Goal: Information Seeking & Learning: Learn about a topic

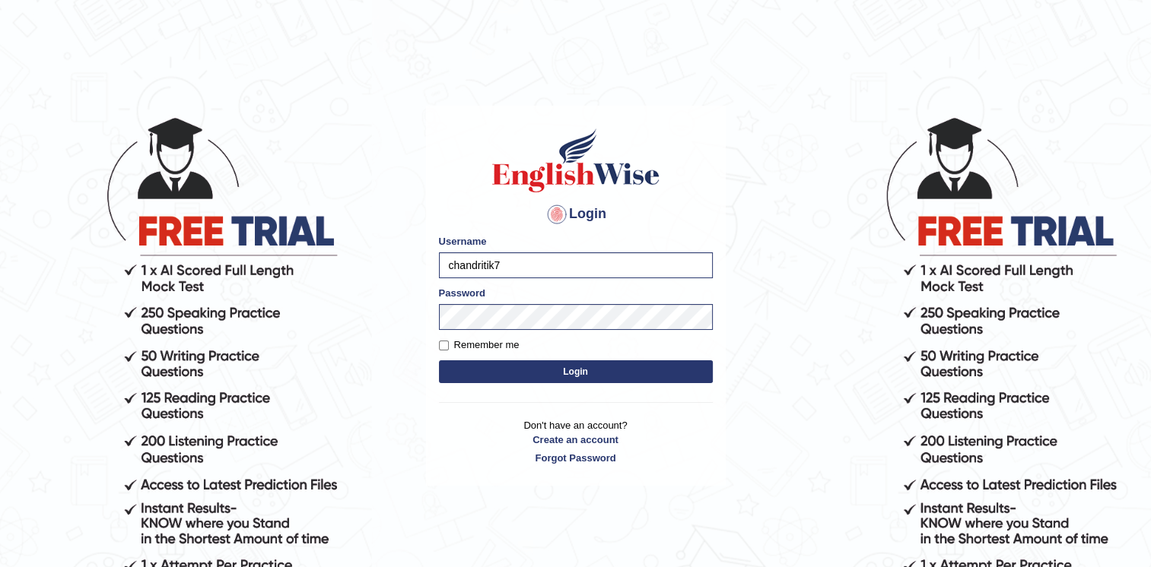
click at [450, 412] on div "Login Please fix the following errors: Username chandritik7 Password Remember m…" at bounding box center [576, 296] width 300 height 381
click at [474, 370] on button "Login" at bounding box center [576, 371] width 274 height 23
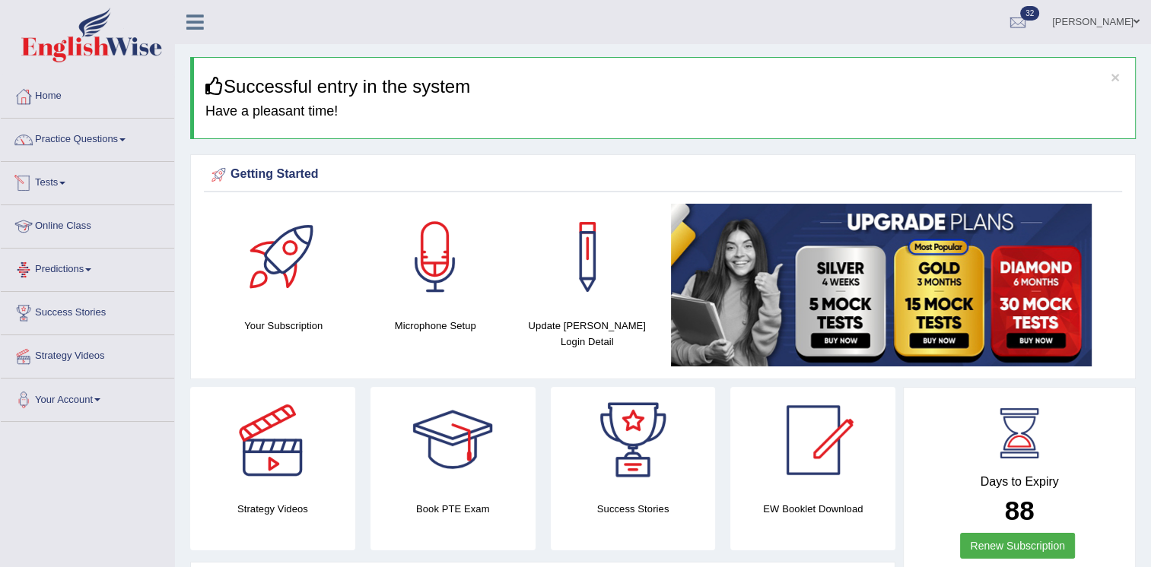
click at [56, 181] on link "Tests" at bounding box center [87, 181] width 173 height 38
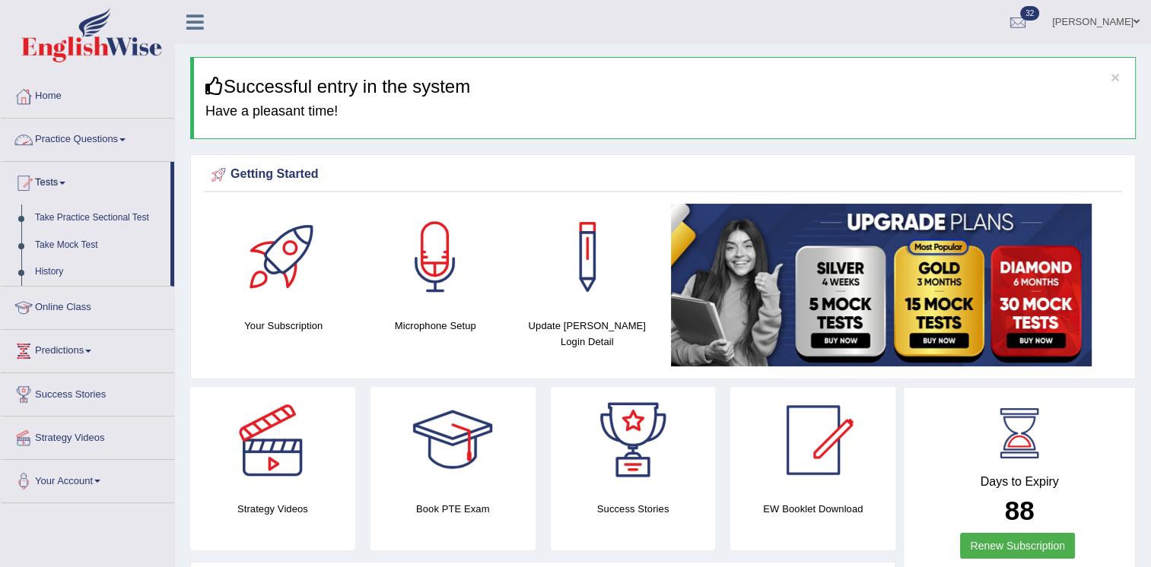
click at [82, 138] on link "Practice Questions" at bounding box center [87, 138] width 173 height 38
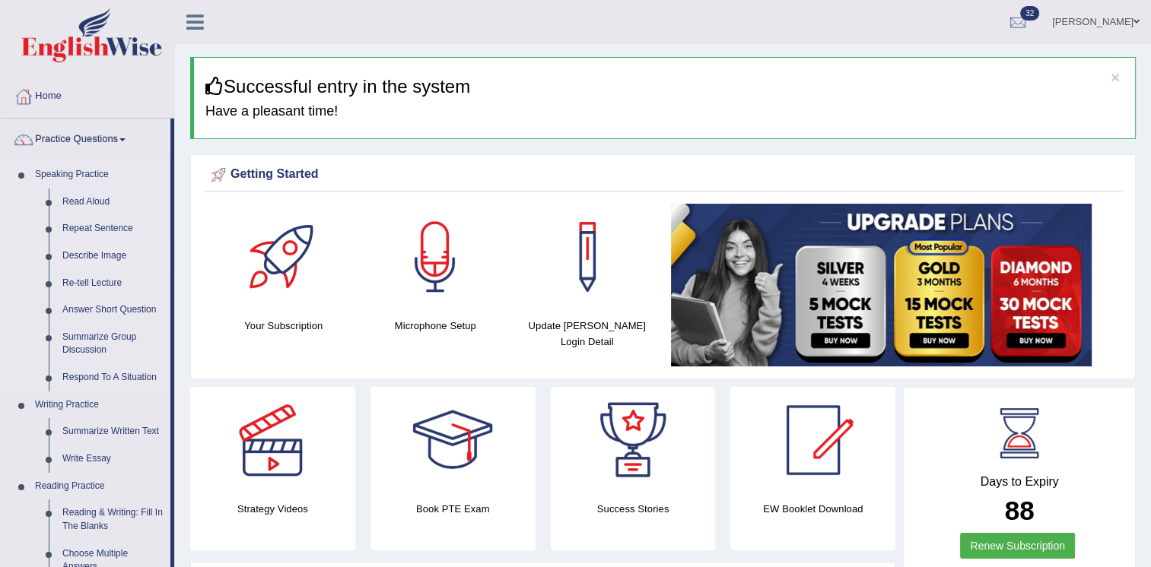
click at [110, 259] on link "Describe Image" at bounding box center [113, 256] width 115 height 27
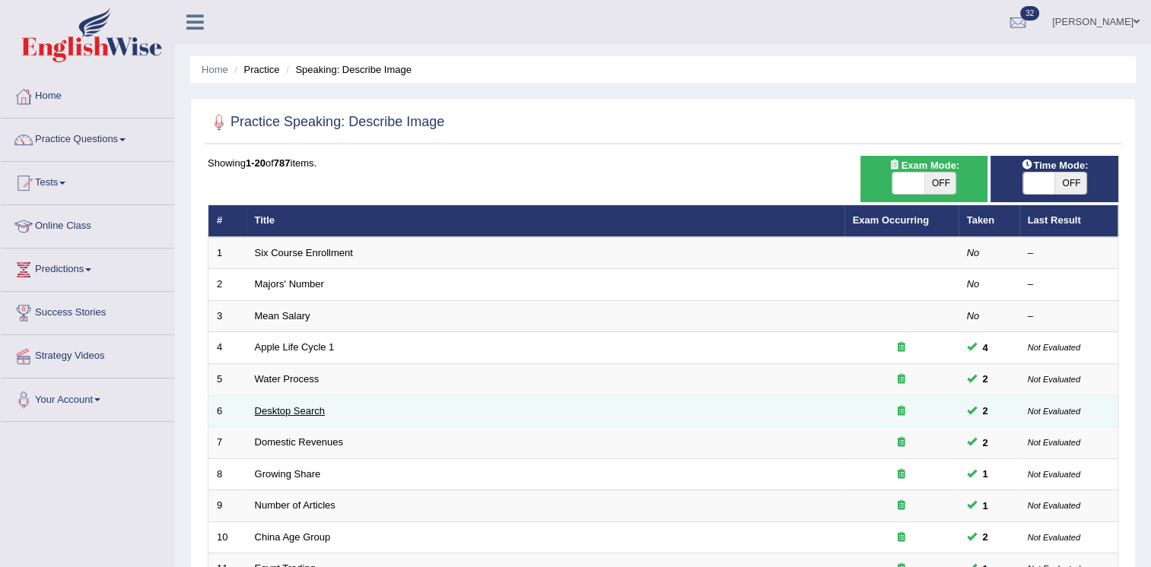
click at [283, 406] on link "Desktop Search" at bounding box center [290, 410] width 71 height 11
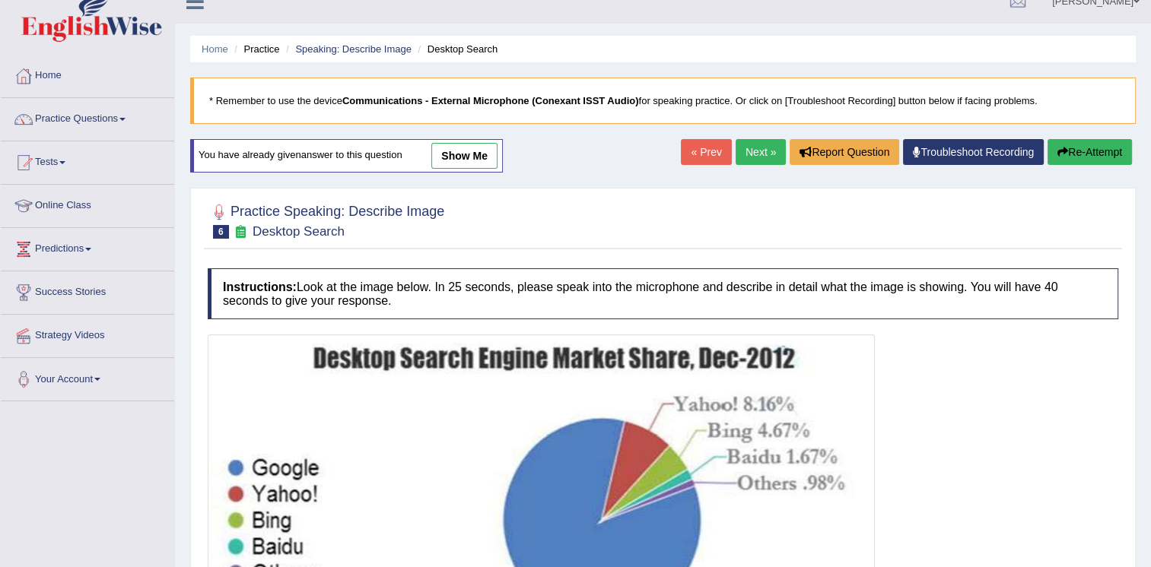
scroll to position [18, 0]
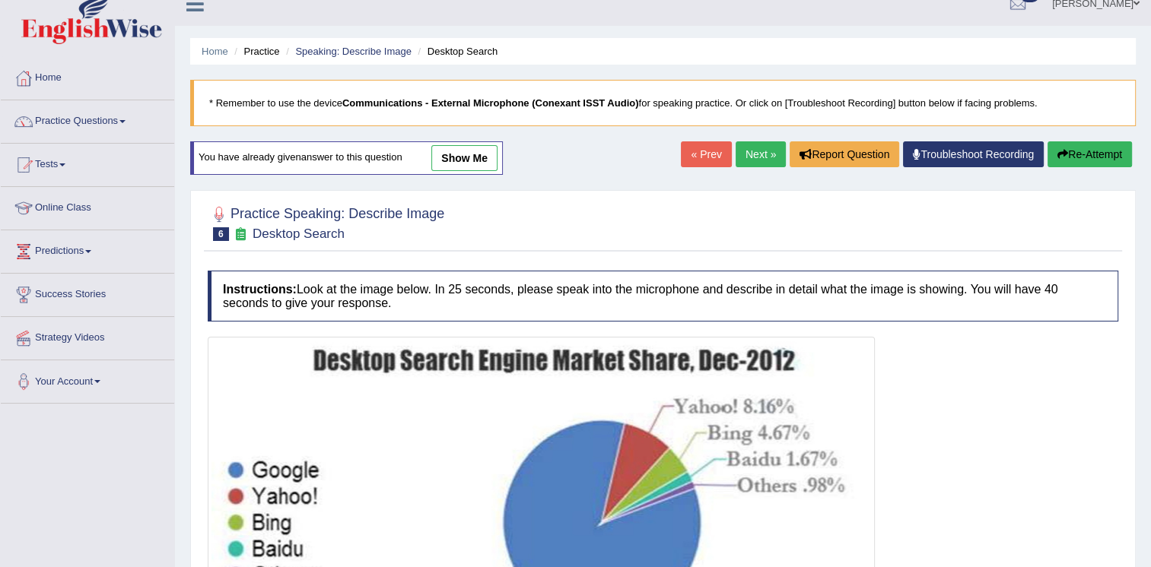
click at [747, 152] on link "Next »" at bounding box center [760, 154] width 50 height 26
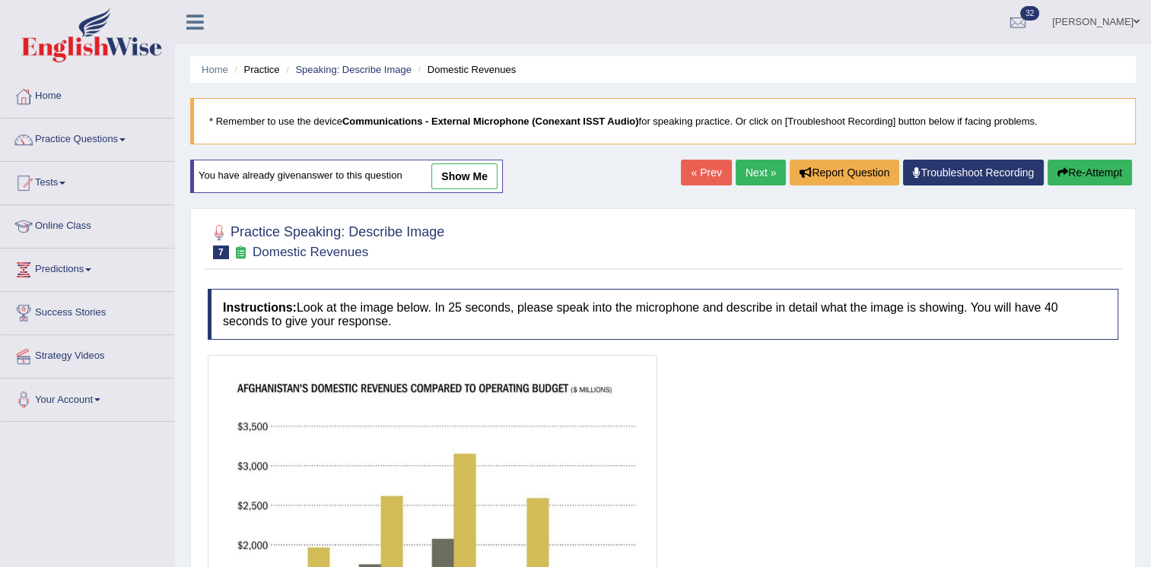
click at [739, 168] on link "Next »" at bounding box center [760, 173] width 50 height 26
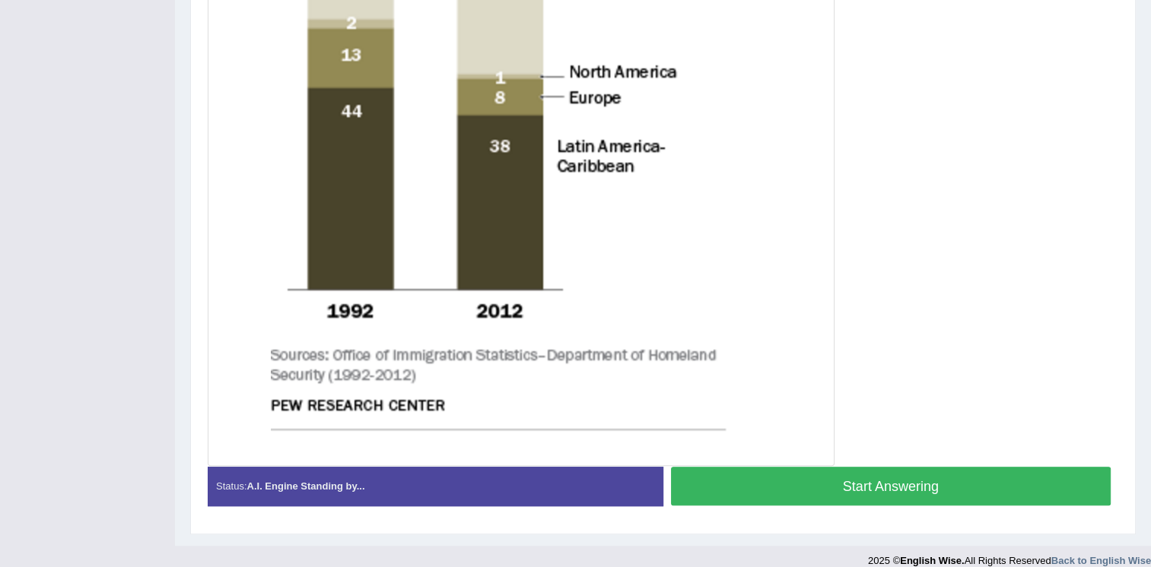
scroll to position [714, 0]
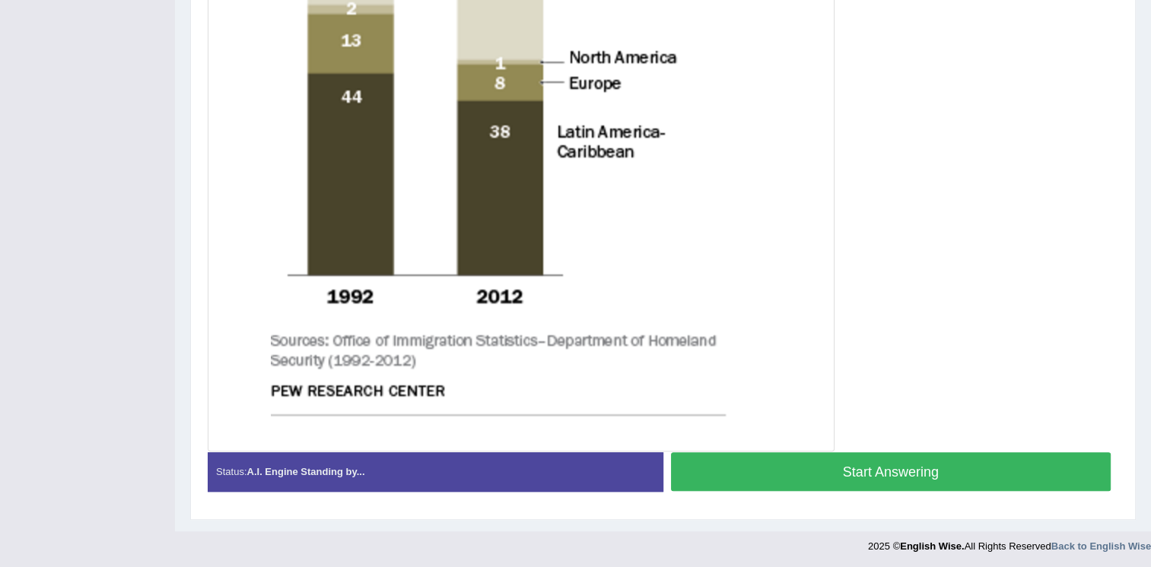
click at [817, 458] on button "Start Answering" at bounding box center [891, 471] width 440 height 39
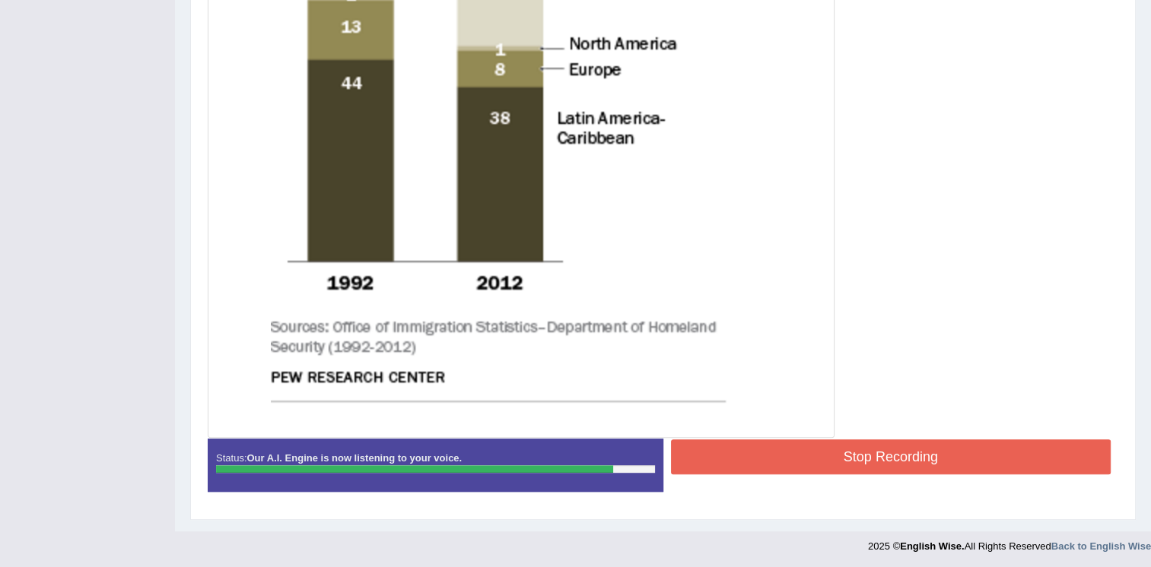
scroll to position [687, 0]
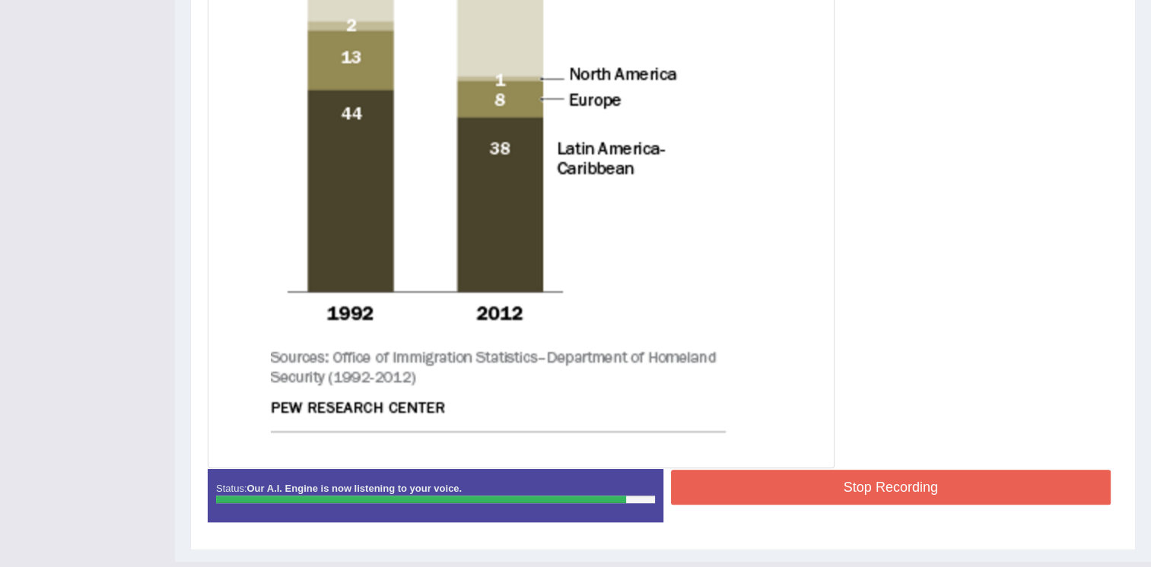
click at [792, 494] on button "Stop Recording" at bounding box center [891, 487] width 440 height 35
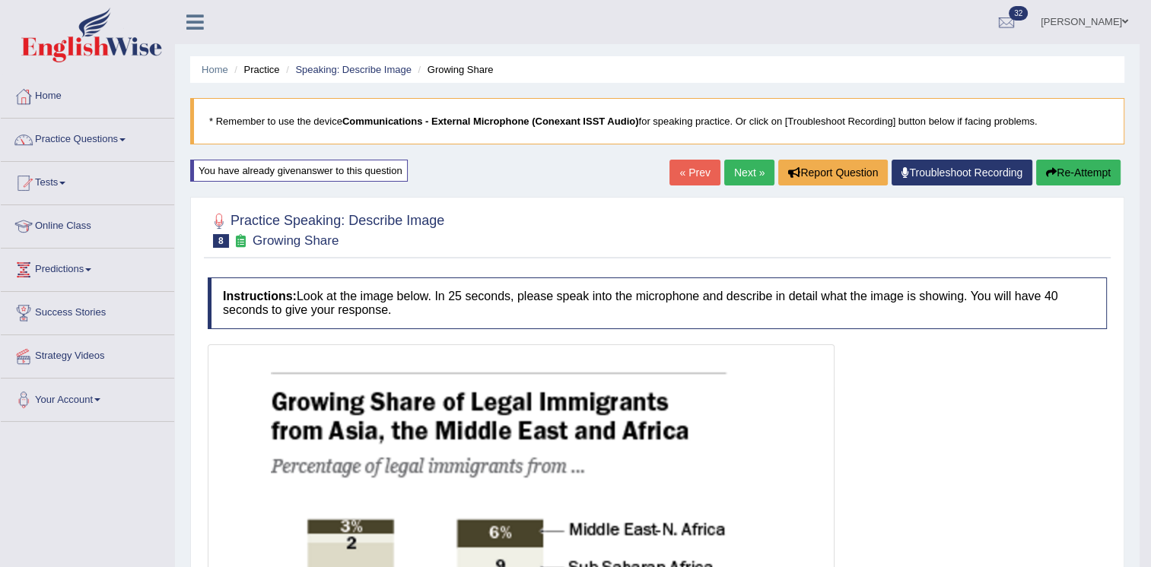
scroll to position [0, 0]
click at [736, 174] on link "Next »" at bounding box center [749, 173] width 50 height 26
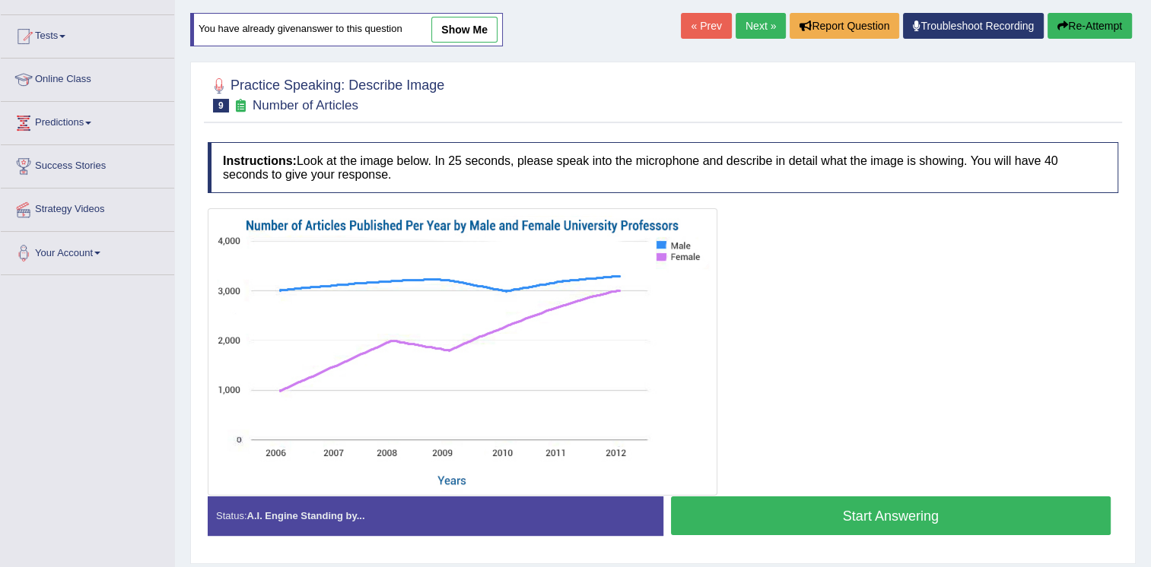
scroll to position [152, 0]
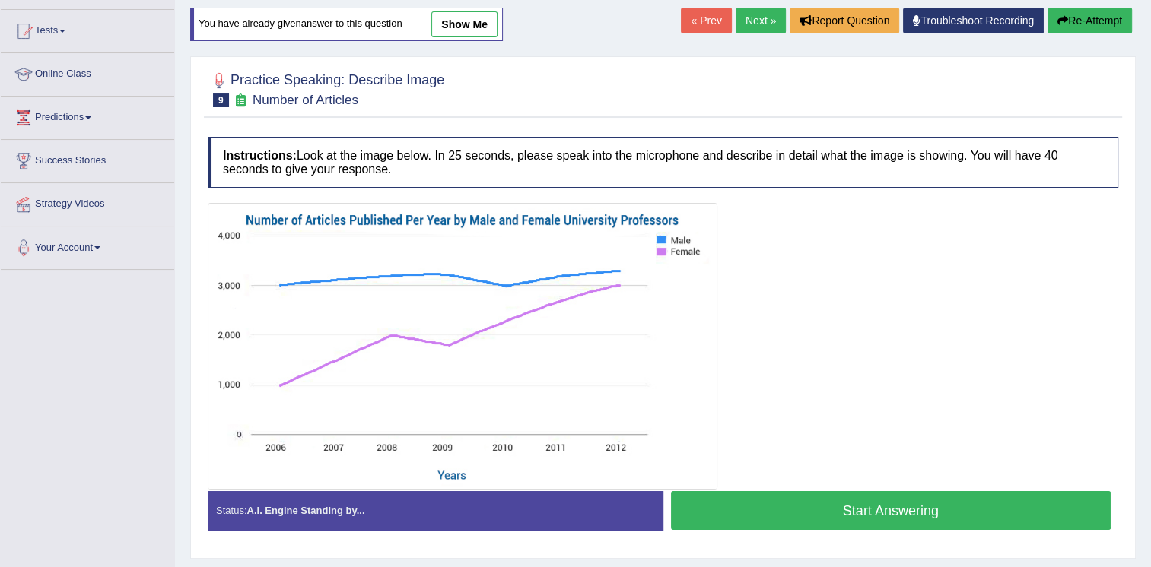
click at [779, 503] on button "Start Answering" at bounding box center [891, 510] width 440 height 39
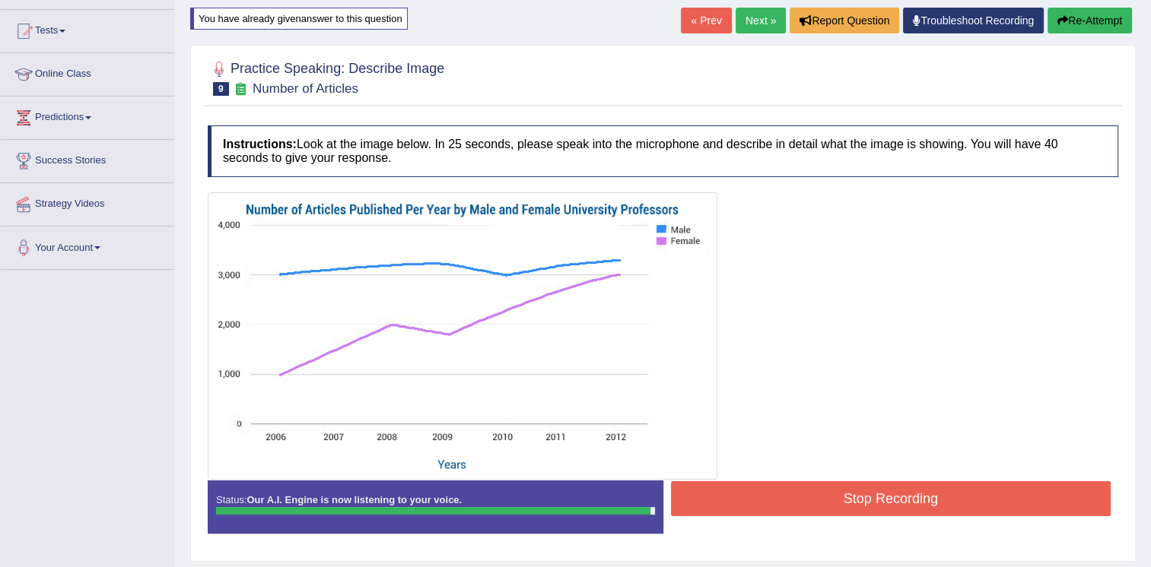
click at [808, 487] on button "Stop Recording" at bounding box center [891, 498] width 440 height 35
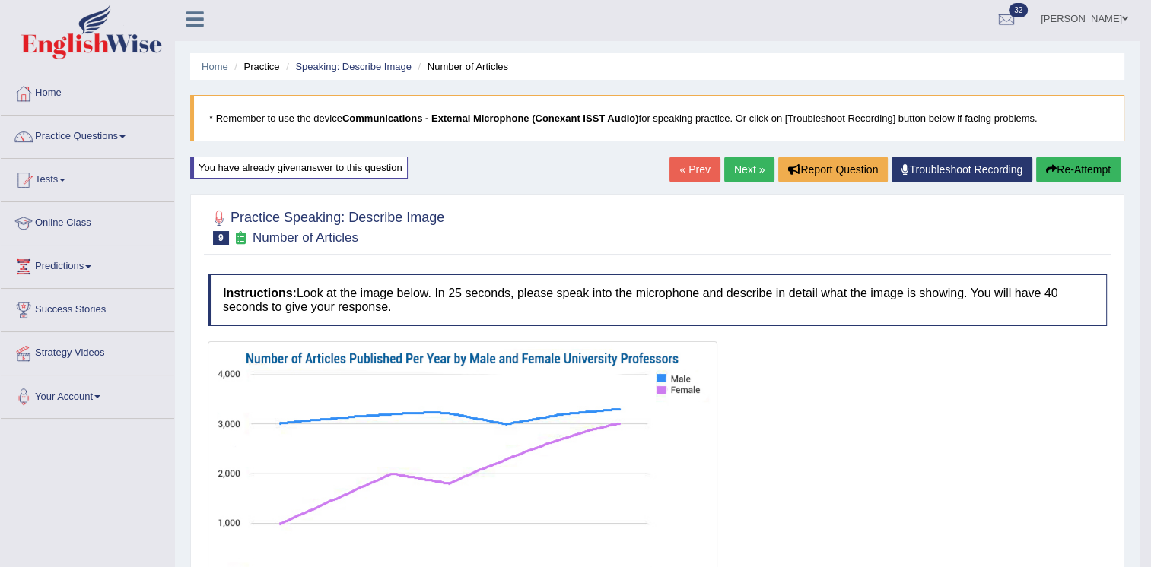
scroll to position [0, 0]
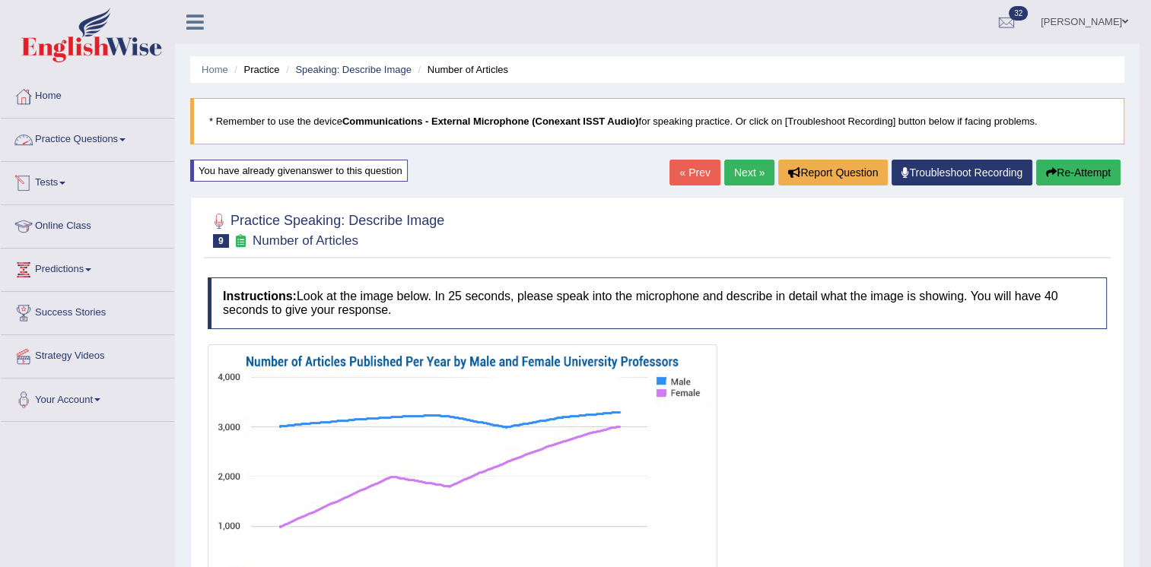
click at [125, 138] on span at bounding box center [122, 139] width 6 height 3
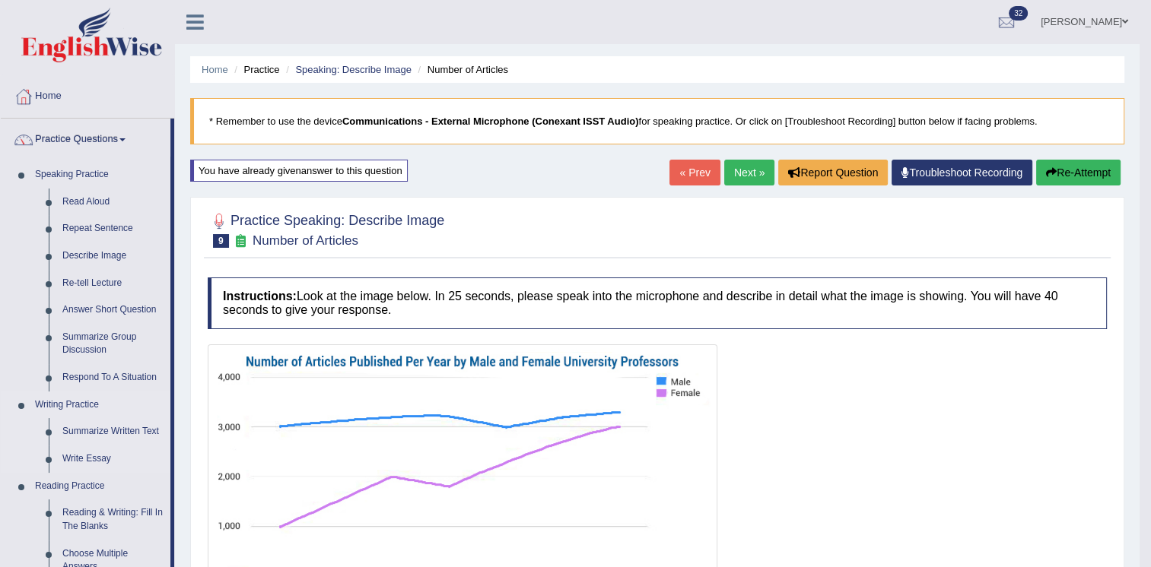
click at [14, 435] on li "Writing Practice Summarize Written Text Write Essay" at bounding box center [86, 432] width 170 height 81
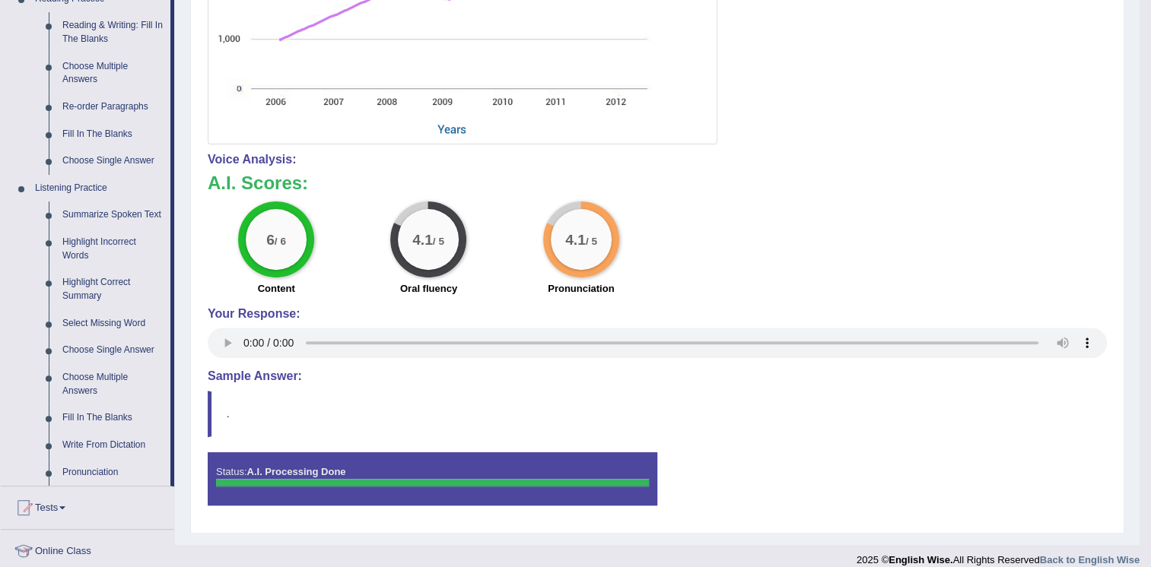
scroll to position [487, 0]
click at [105, 451] on link "Write From Dictation" at bounding box center [113, 446] width 115 height 27
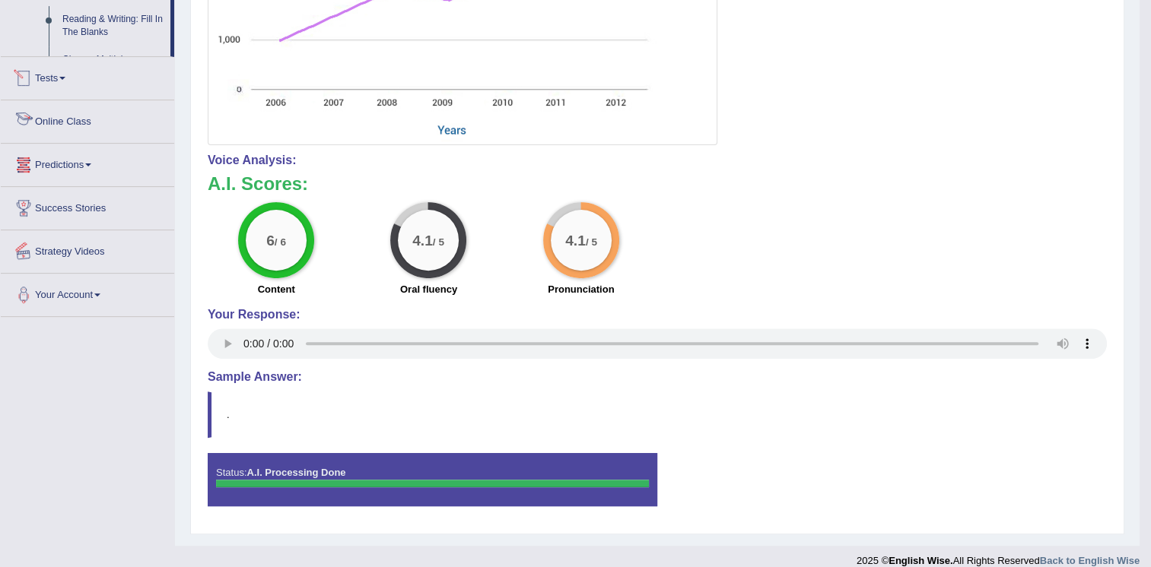
scroll to position [502, 0]
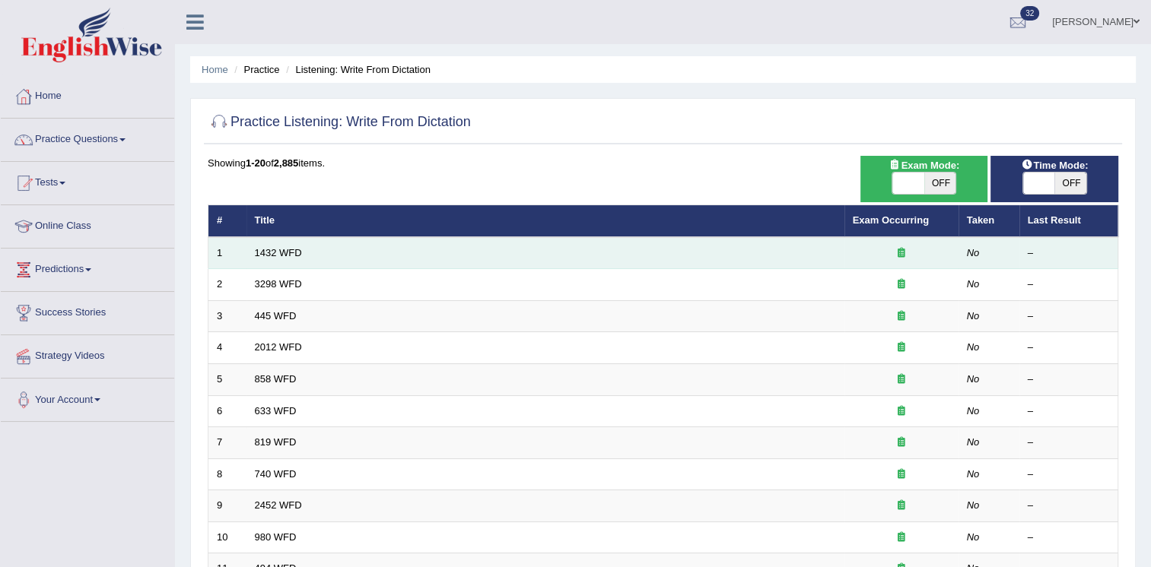
click at [303, 258] on td "1432 WFD" at bounding box center [545, 253] width 598 height 32
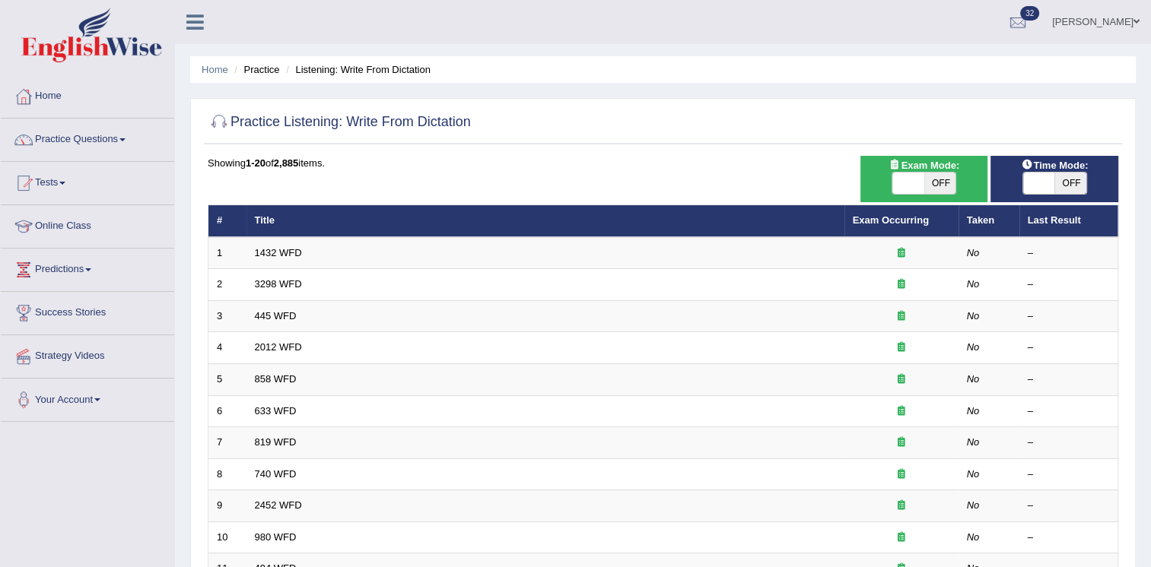
click at [943, 178] on span "OFF" at bounding box center [940, 183] width 32 height 21
checkbox input "true"
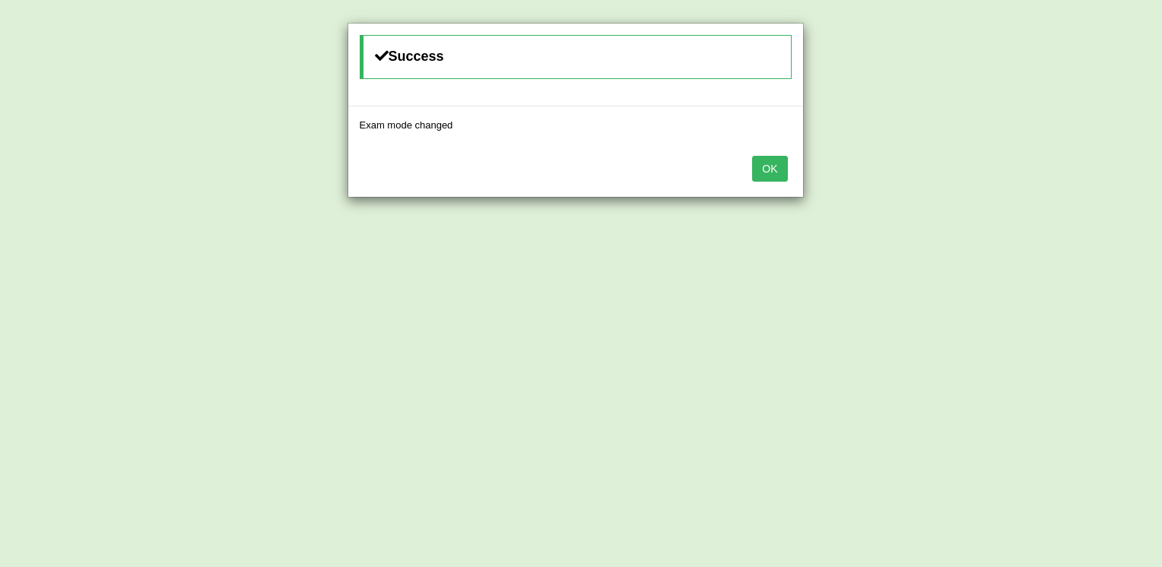
click at [752, 156] on button "OK" at bounding box center [769, 169] width 35 height 26
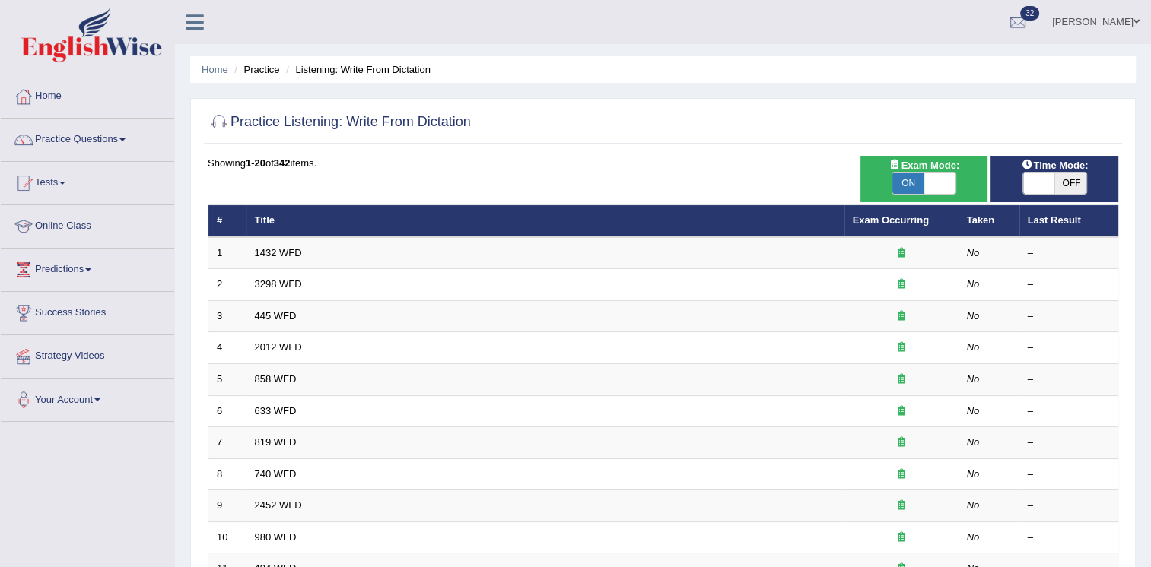
click at [1065, 169] on span "Time Mode:" at bounding box center [1053, 165] width 79 height 16
click at [1062, 181] on span "OFF" at bounding box center [1070, 183] width 32 height 21
checkbox input "true"
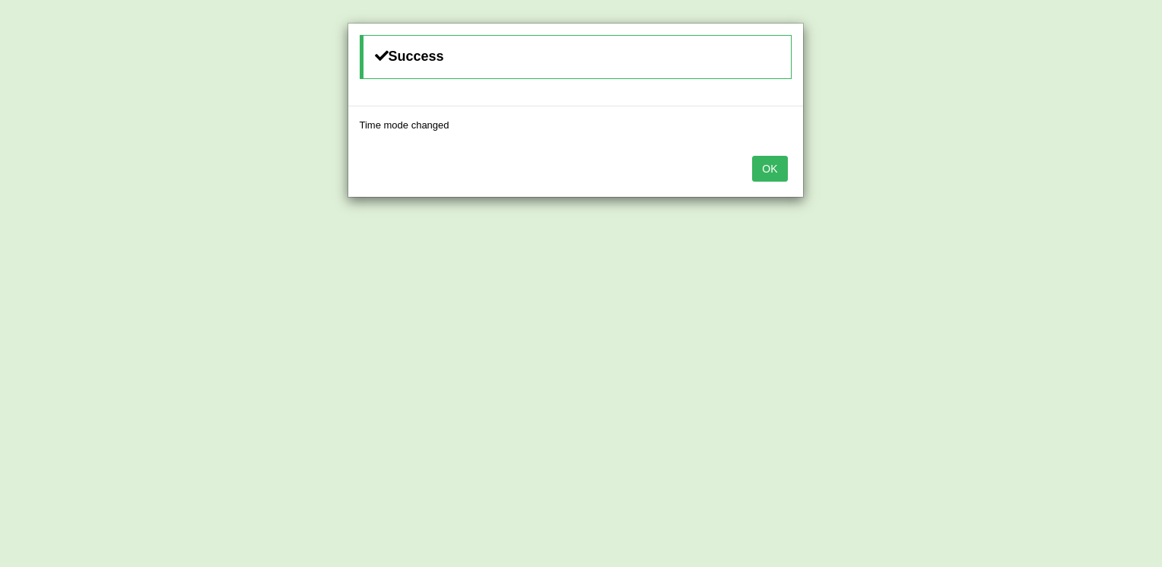
click at [752, 156] on button "OK" at bounding box center [769, 169] width 35 height 26
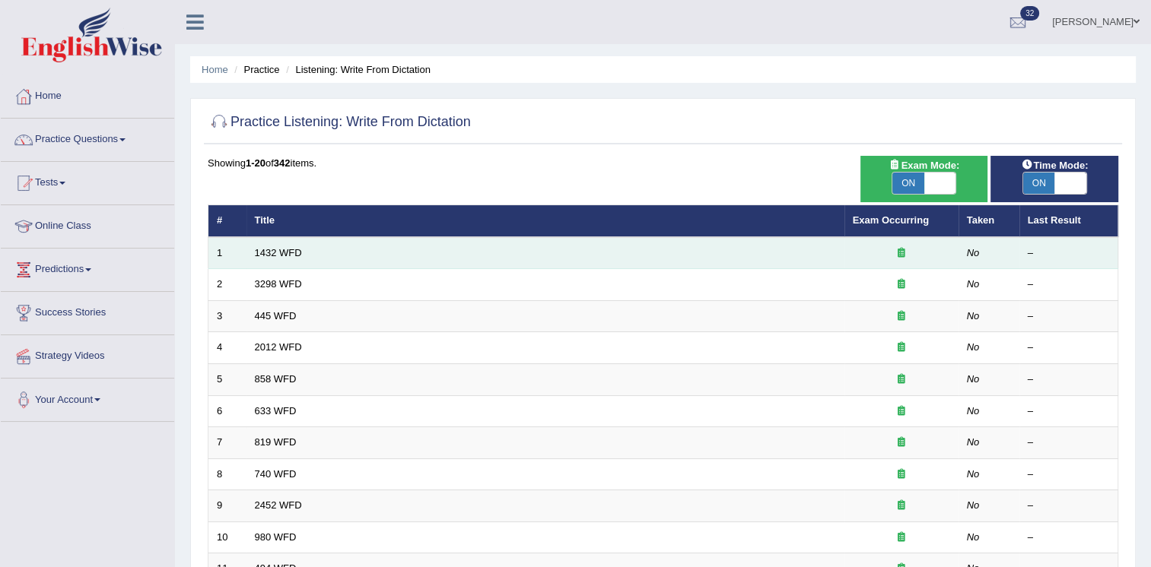
click at [308, 251] on td "1432 WFD" at bounding box center [545, 253] width 598 height 32
click at [285, 250] on link "1432 WFD" at bounding box center [278, 252] width 47 height 11
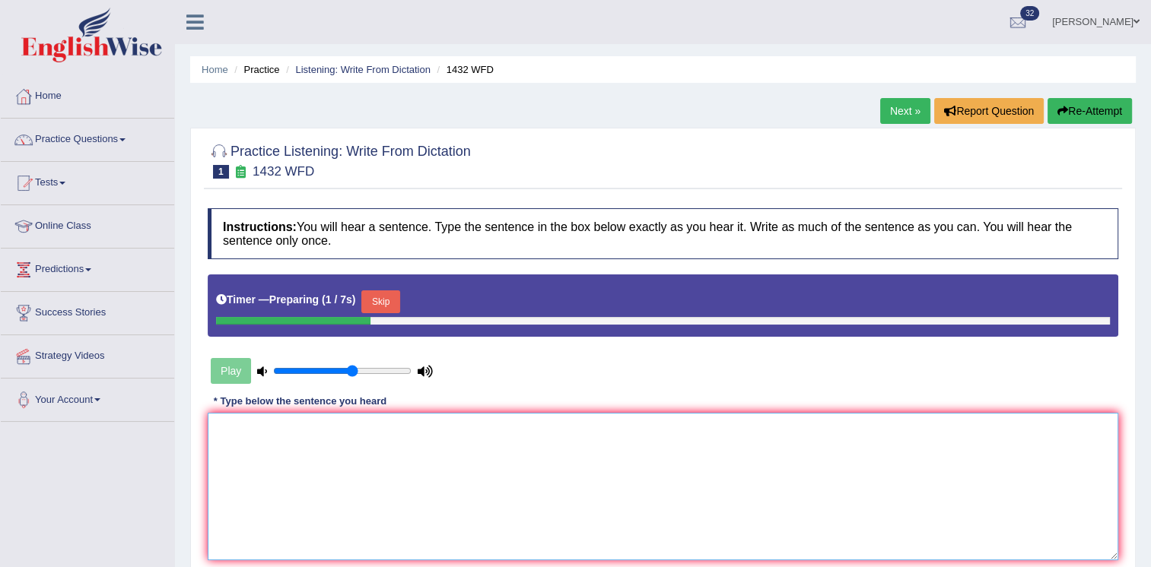
click at [323, 440] on textarea at bounding box center [663, 487] width 910 height 148
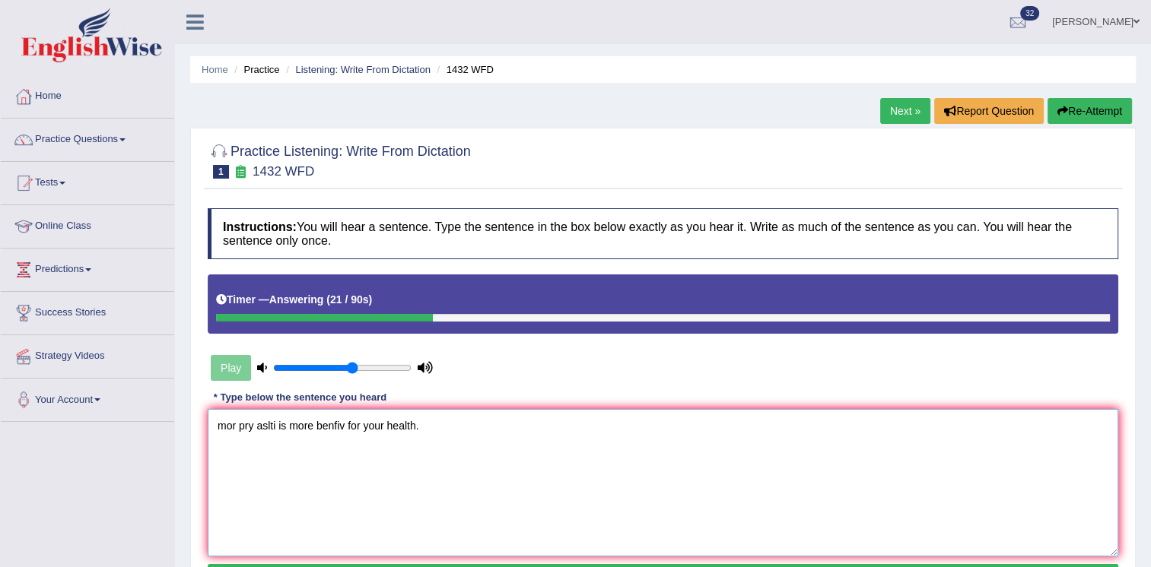
click at [222, 429] on textarea "mor pry aslti is more benfiv for your health." at bounding box center [663, 483] width 910 height 148
click at [305, 429] on textarea "More phyiscal aslti is more benfiv for your health." at bounding box center [663, 483] width 910 height 148
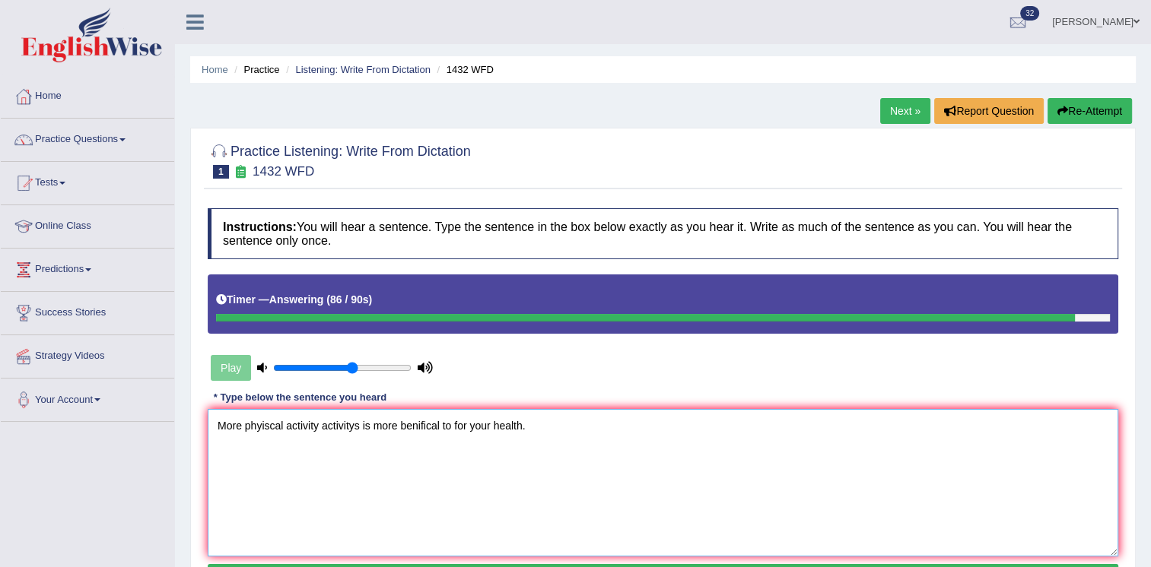
type textarea "More phyiscal activity activitys is more benifical to for your health."
click at [566, 377] on div "Instructions: You will hear a sentence. Type the sentence in the box below exac…" at bounding box center [663, 401] width 918 height 401
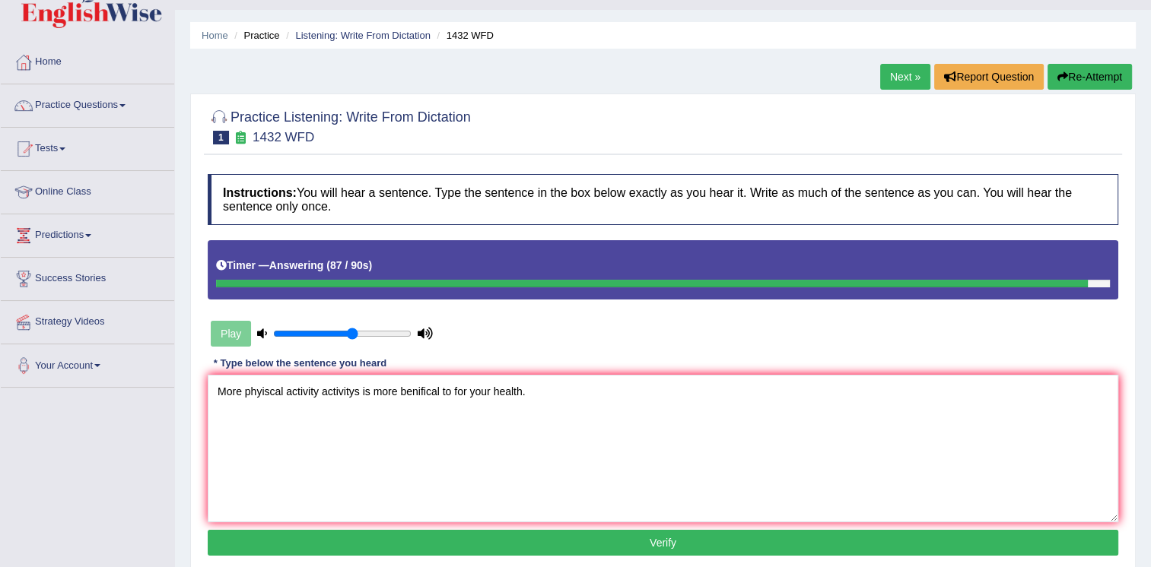
scroll to position [91, 0]
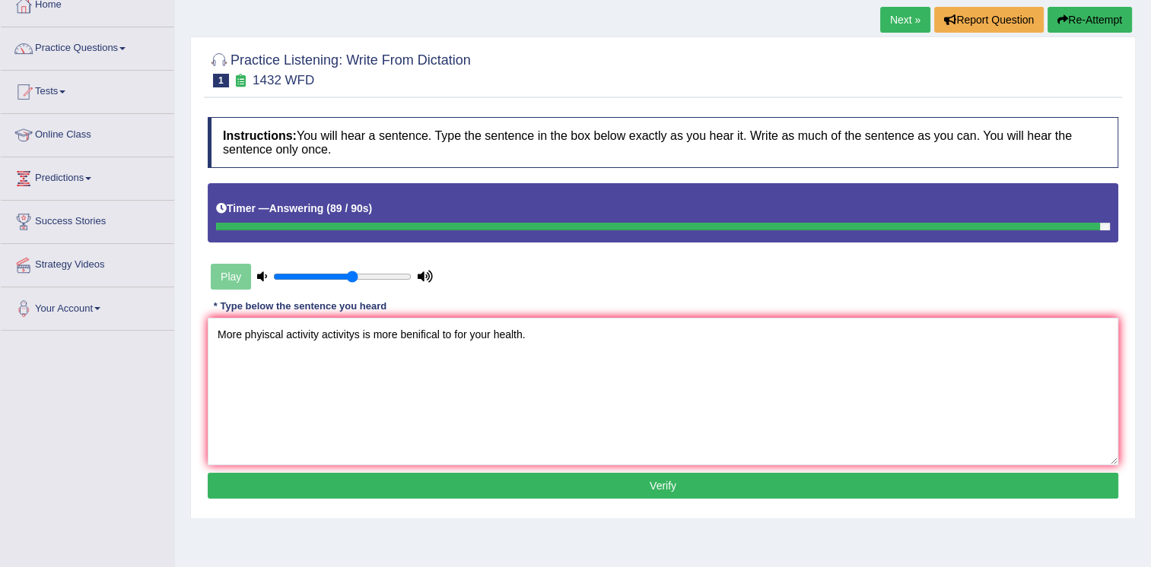
click at [576, 488] on button "Verify" at bounding box center [663, 486] width 910 height 26
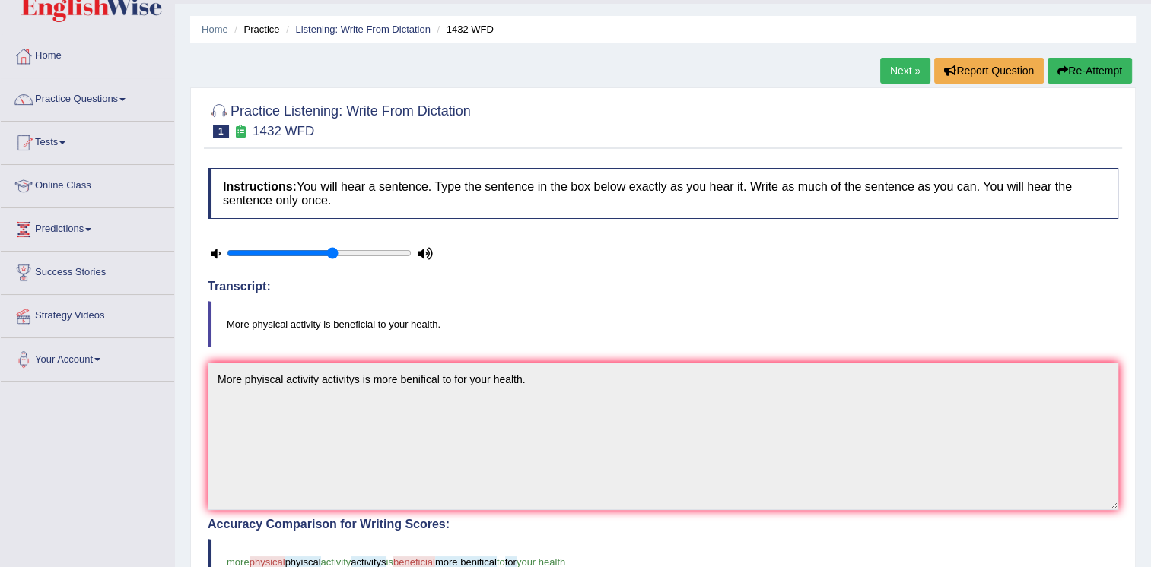
scroll to position [0, 0]
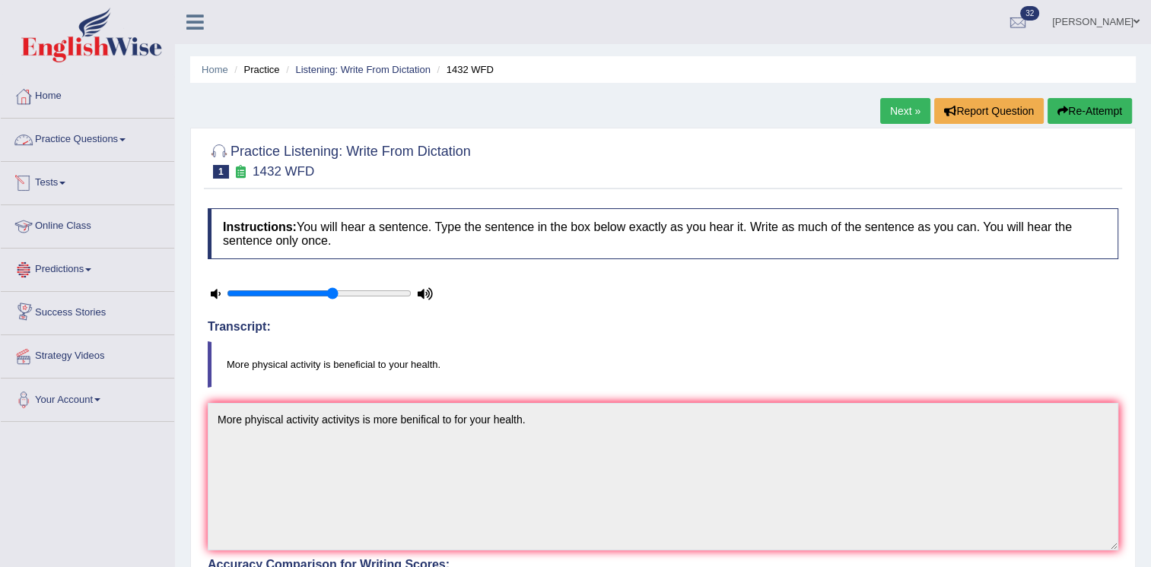
click at [112, 149] on link "Practice Questions" at bounding box center [87, 138] width 173 height 38
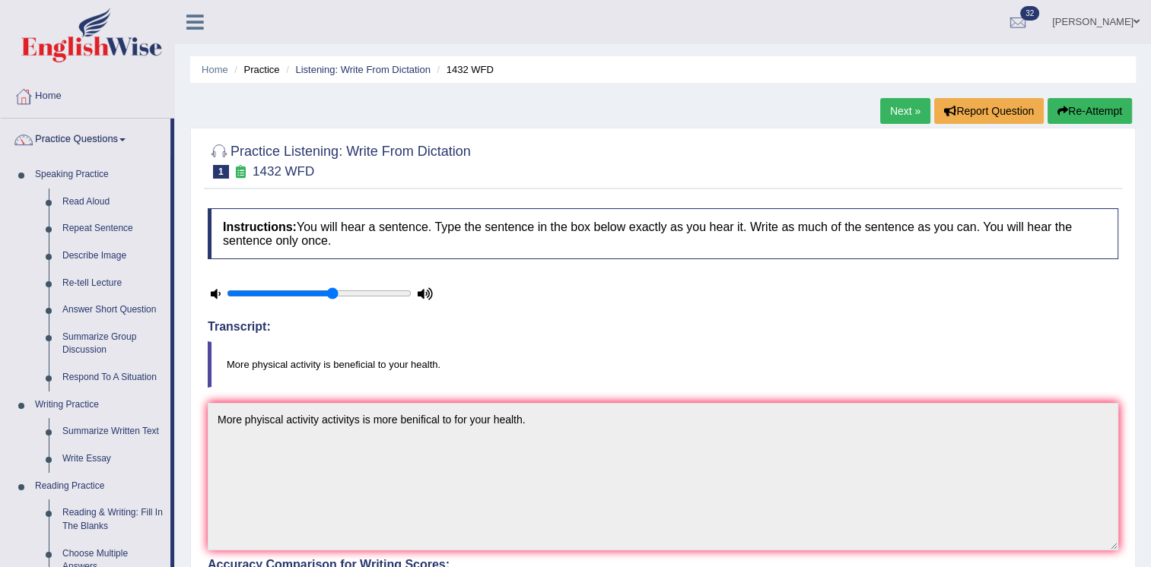
click at [0, 459] on html "Toggle navigation Home Practice Questions Speaking Practice Read Aloud Repeat S…" at bounding box center [575, 283] width 1151 height 567
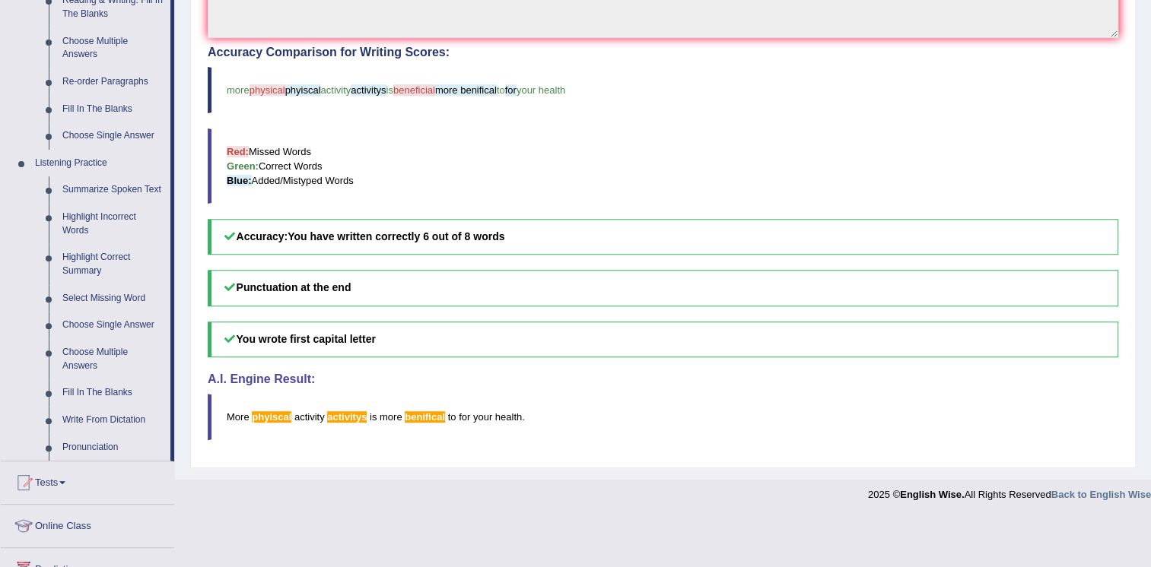
scroll to position [517, 0]
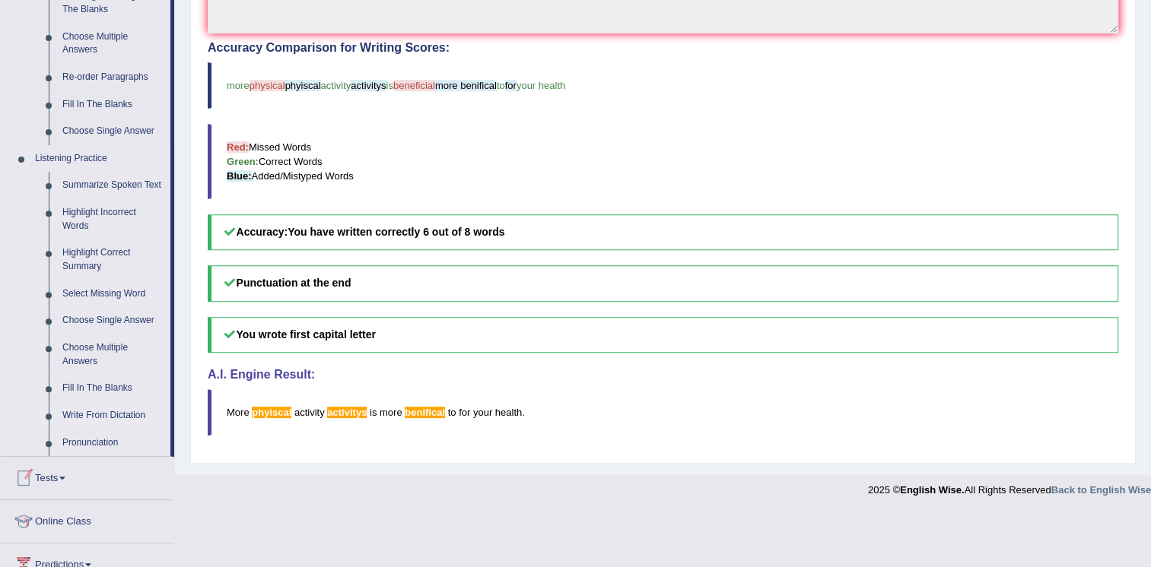
click at [125, 416] on link "Write From Dictation" at bounding box center [113, 415] width 115 height 27
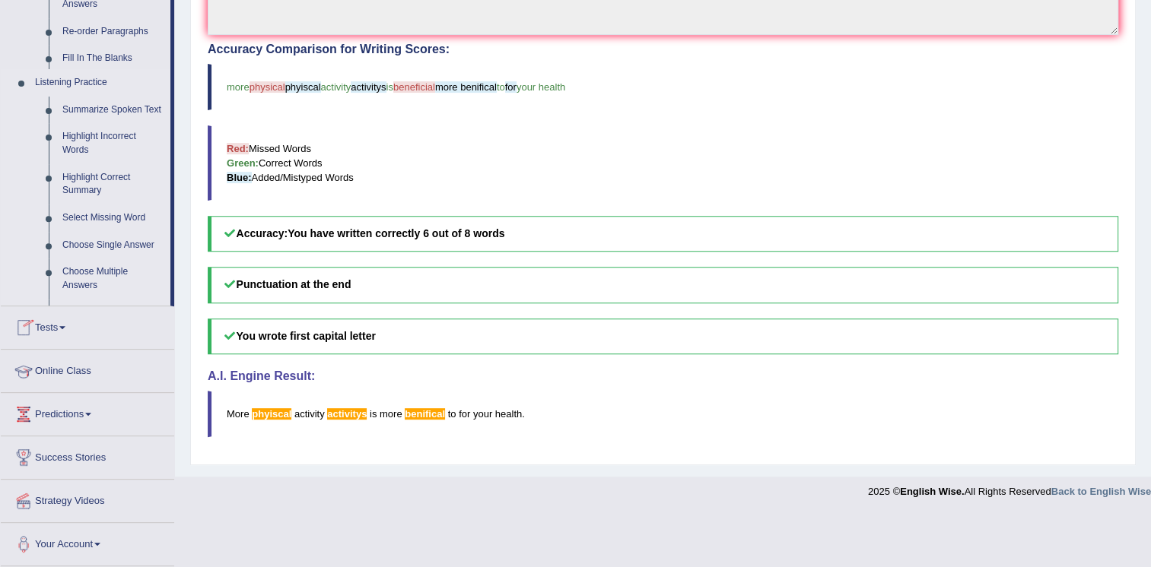
scroll to position [459, 0]
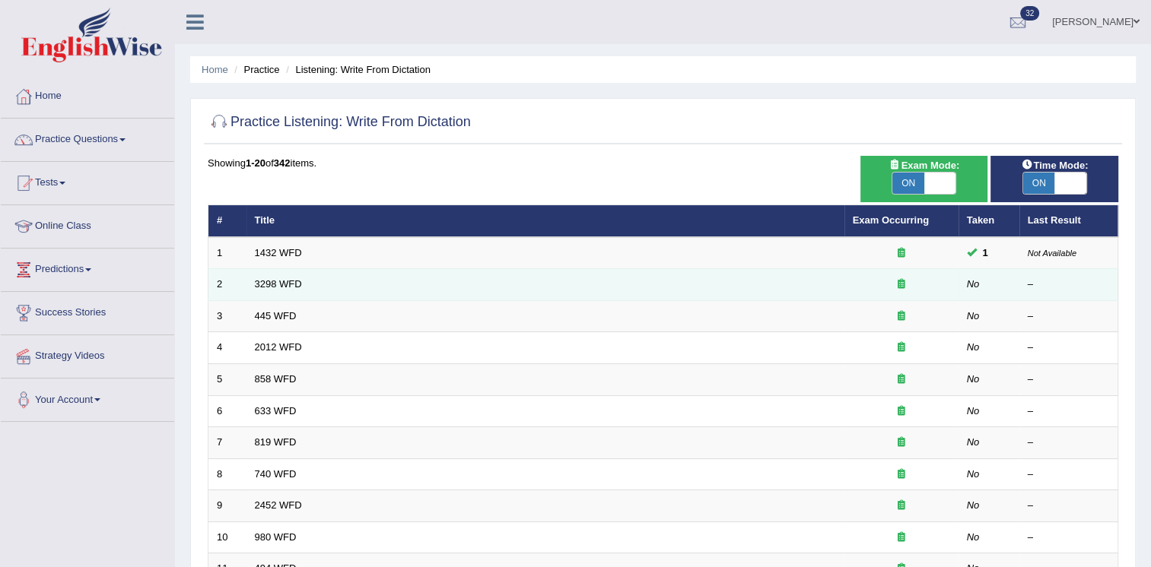
click at [587, 272] on td "3298 WFD" at bounding box center [545, 285] width 598 height 32
click at [283, 284] on link "3298 WFD" at bounding box center [278, 283] width 47 height 11
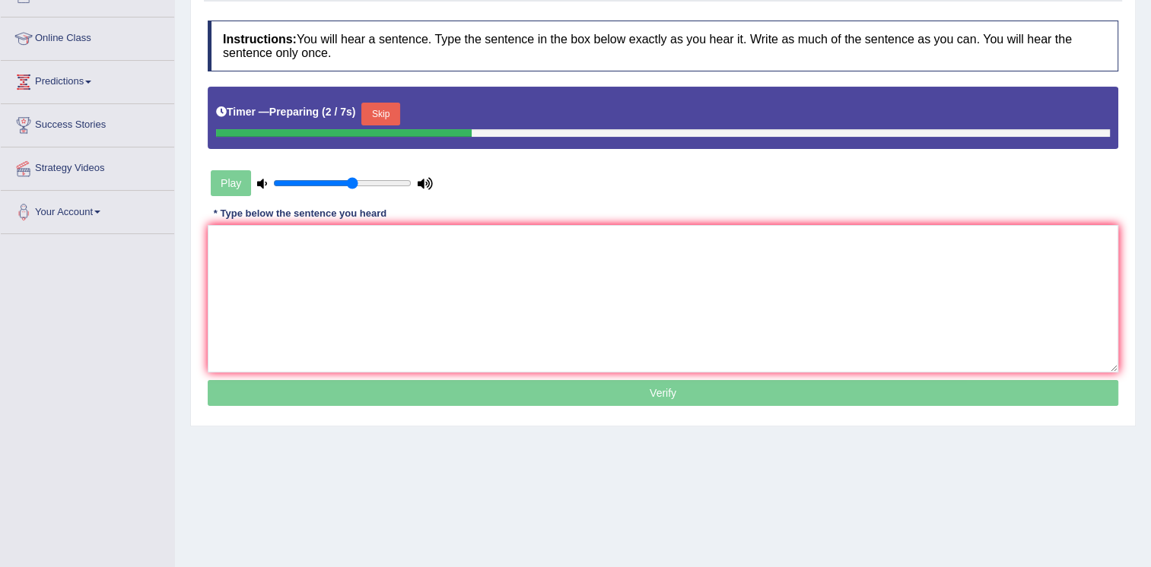
scroll to position [213, 0]
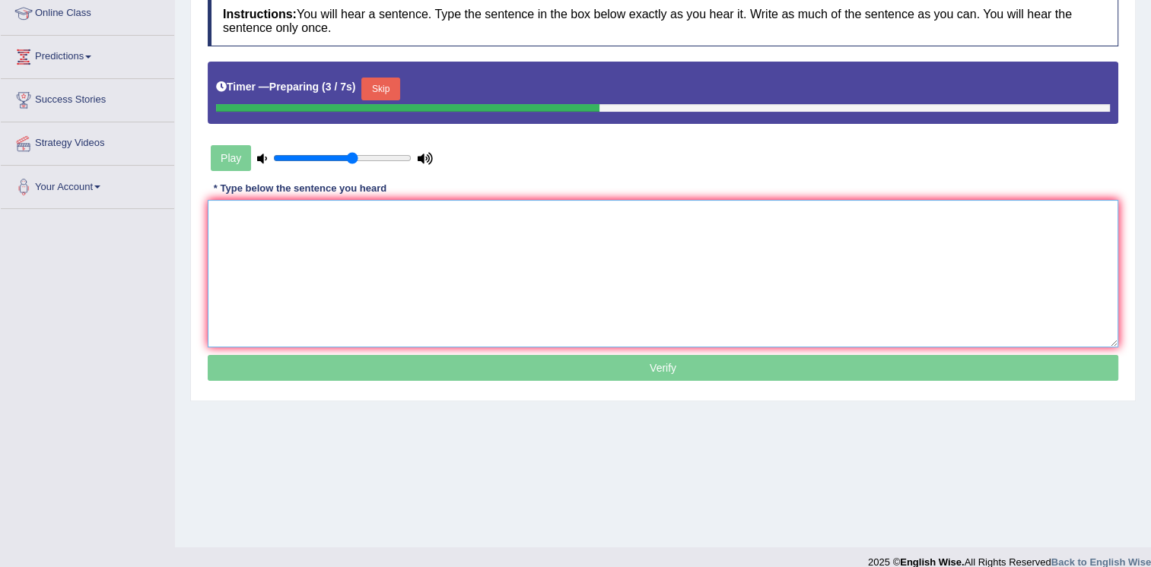
click at [319, 252] on textarea at bounding box center [663, 274] width 910 height 148
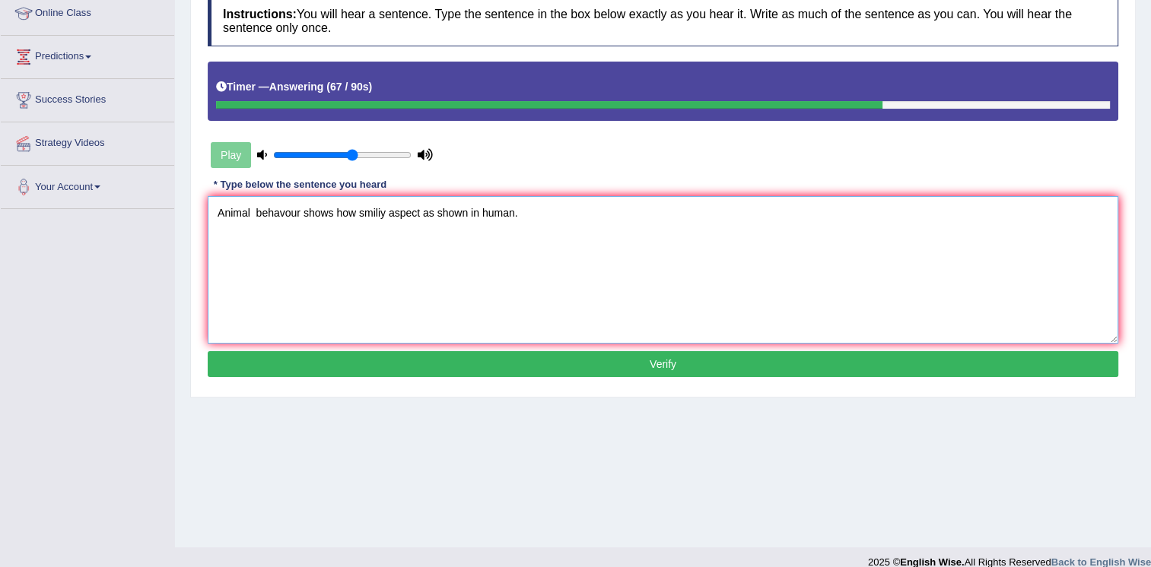
click at [385, 214] on textarea "Animal behavour shows how smiliy aspect as shown in human." at bounding box center [663, 270] width 910 height 148
type textarea "Animal behavour shows how similar aspect as shown in human."
click at [459, 356] on button "Verify" at bounding box center [663, 364] width 910 height 26
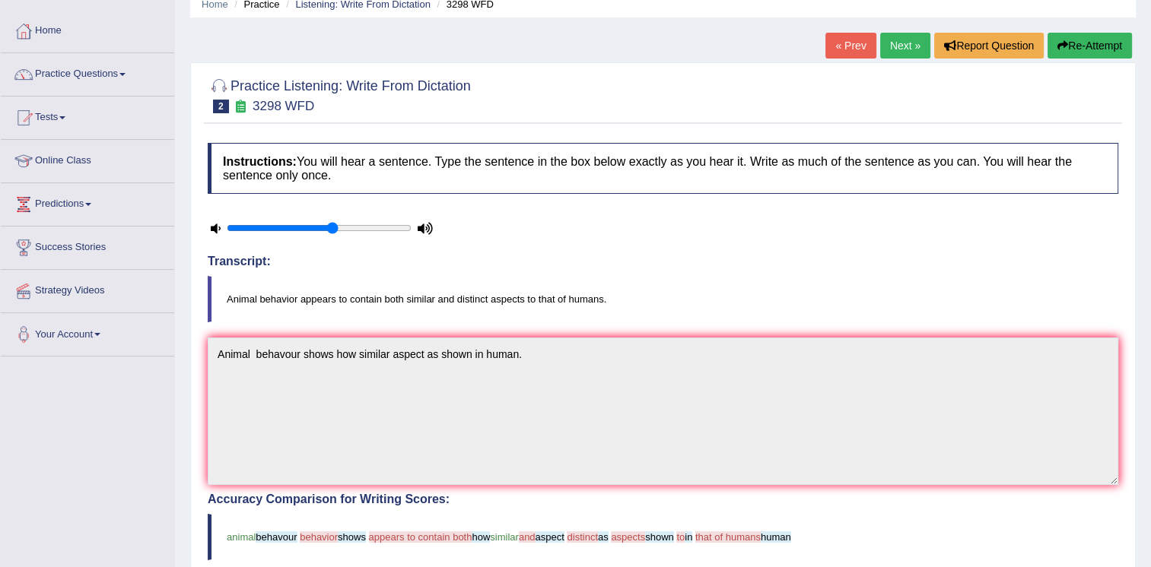
scroll to position [0, 0]
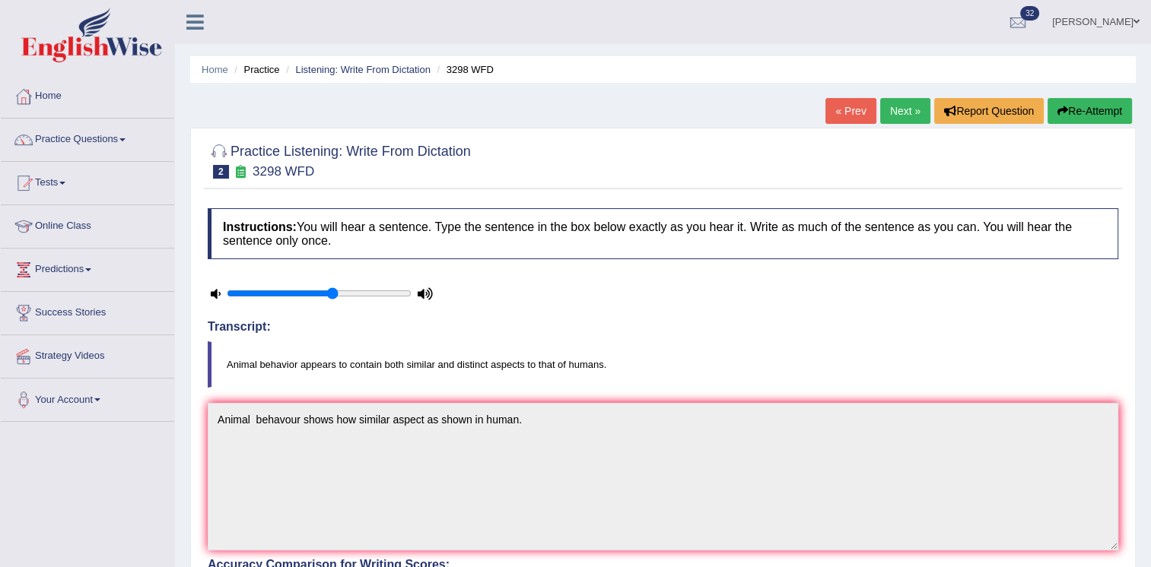
click at [901, 106] on link "Next »" at bounding box center [905, 111] width 50 height 26
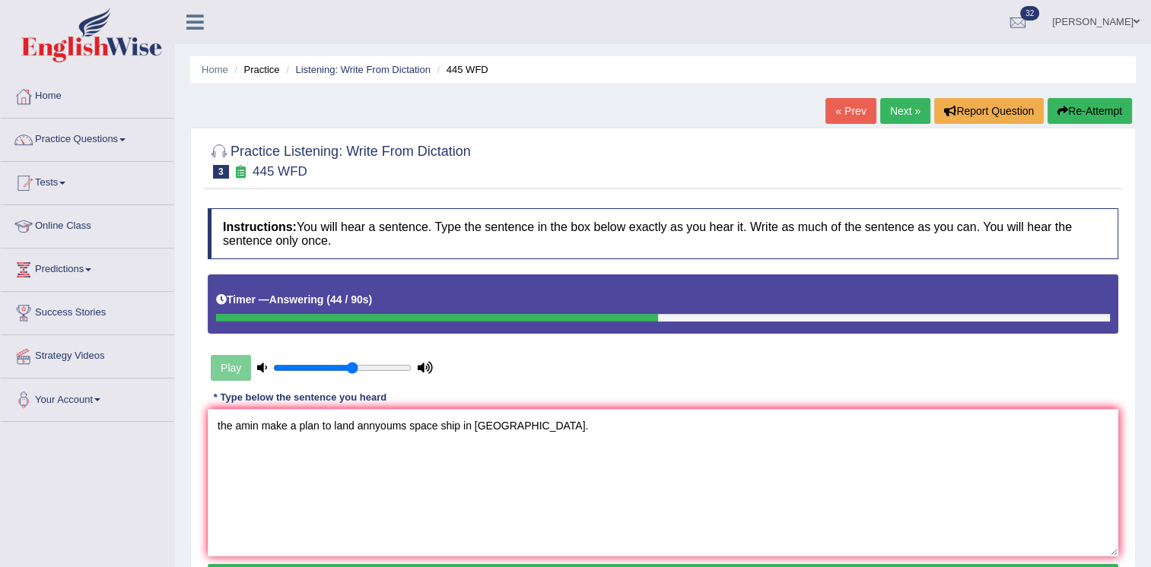
click at [221, 424] on textarea "the amin make a plan to land annyoums space ship in [GEOGRAPHIC_DATA]." at bounding box center [663, 483] width 910 height 148
click at [259, 430] on textarea "The amin make a plan to land annyoums space ship in Mars." at bounding box center [663, 483] width 910 height 148
click at [262, 424] on textarea "The Amreica make a plan to land annyoums space ship in Mars." at bounding box center [663, 483] width 910 height 148
click at [576, 333] on div "Instructions: You will hear a sentence. Type the sentence in the box below exac…" at bounding box center [663, 401] width 918 height 401
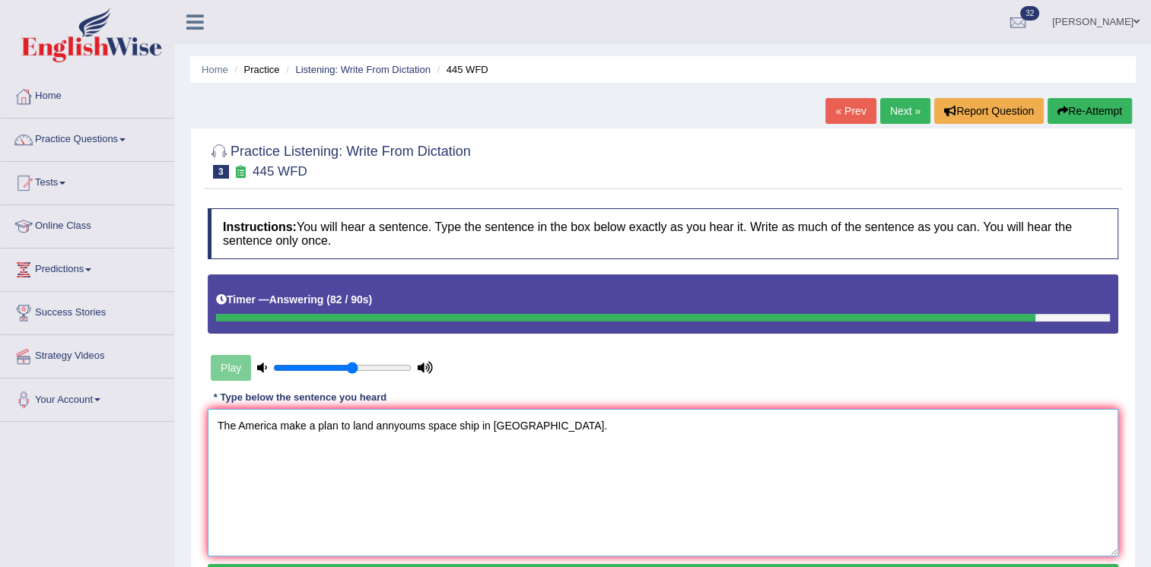
click at [478, 426] on textarea "The America make a plan to land annyoums space ship in Mars." at bounding box center [663, 483] width 910 height 148
type textarea "The America make a plan to land annyoums space ship spaceship in Mars."
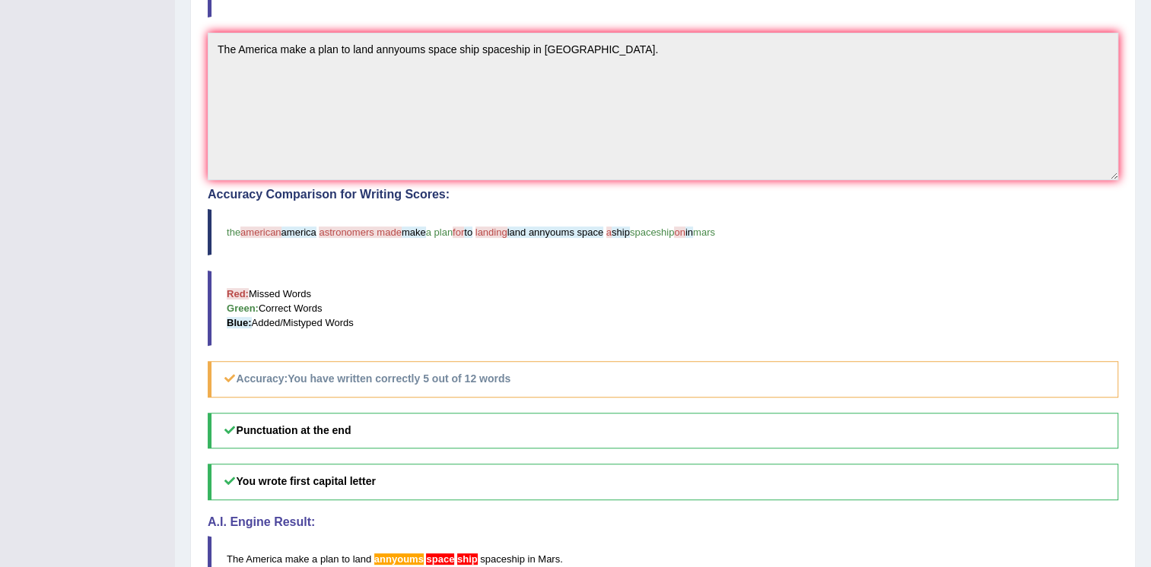
scroll to position [442, 0]
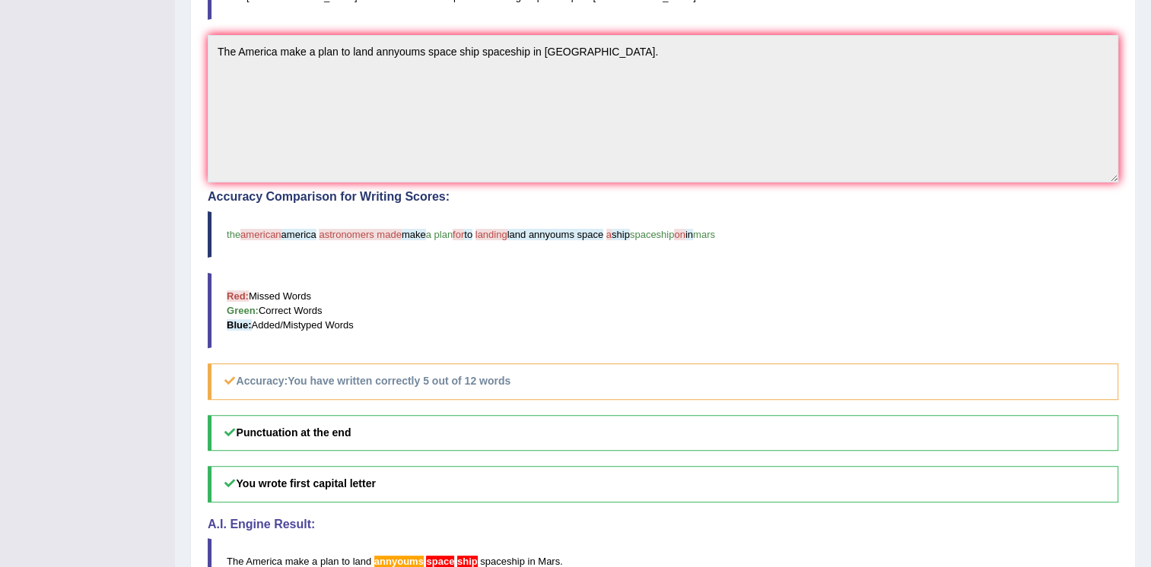
click at [669, 278] on blockquote "Red: Missed Words Green: Correct Words Blue: Added/Mistyped Words" at bounding box center [663, 310] width 910 height 75
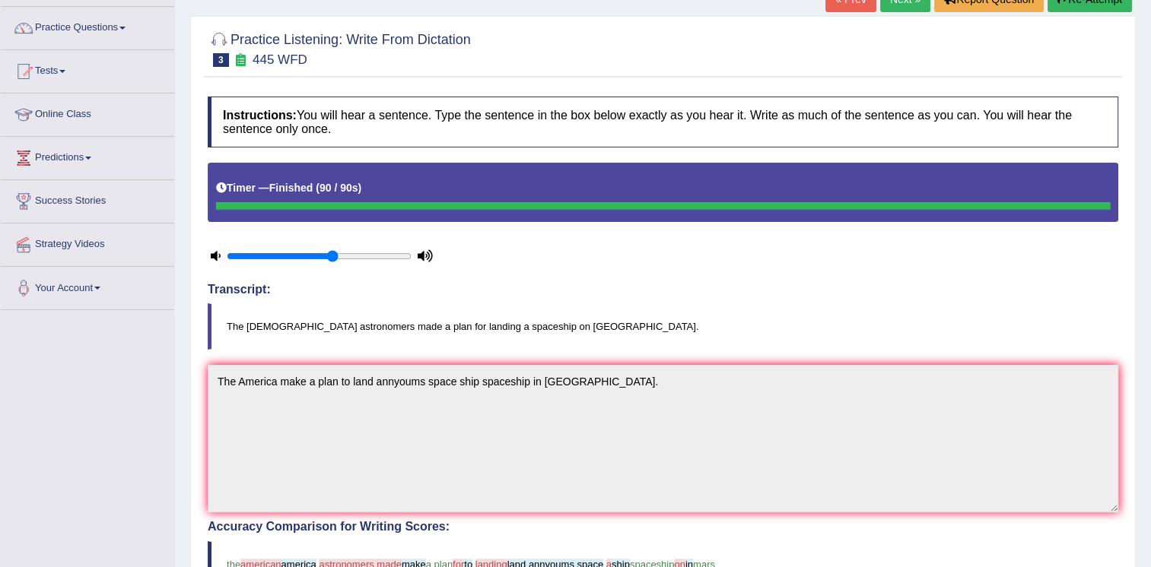
scroll to position [107, 0]
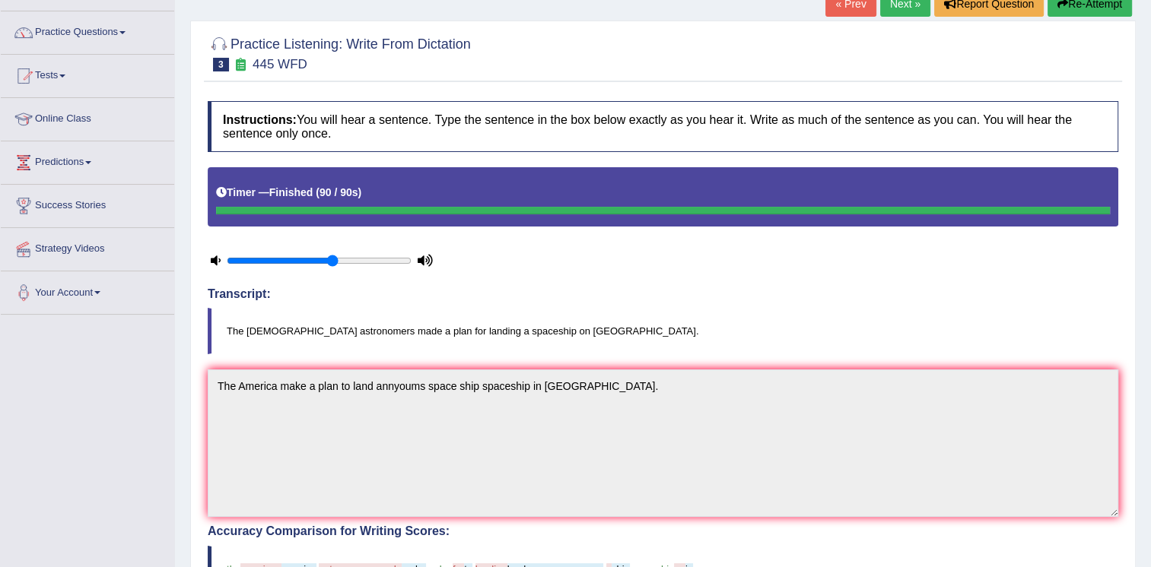
click at [900, 9] on link "Next »" at bounding box center [905, 4] width 50 height 26
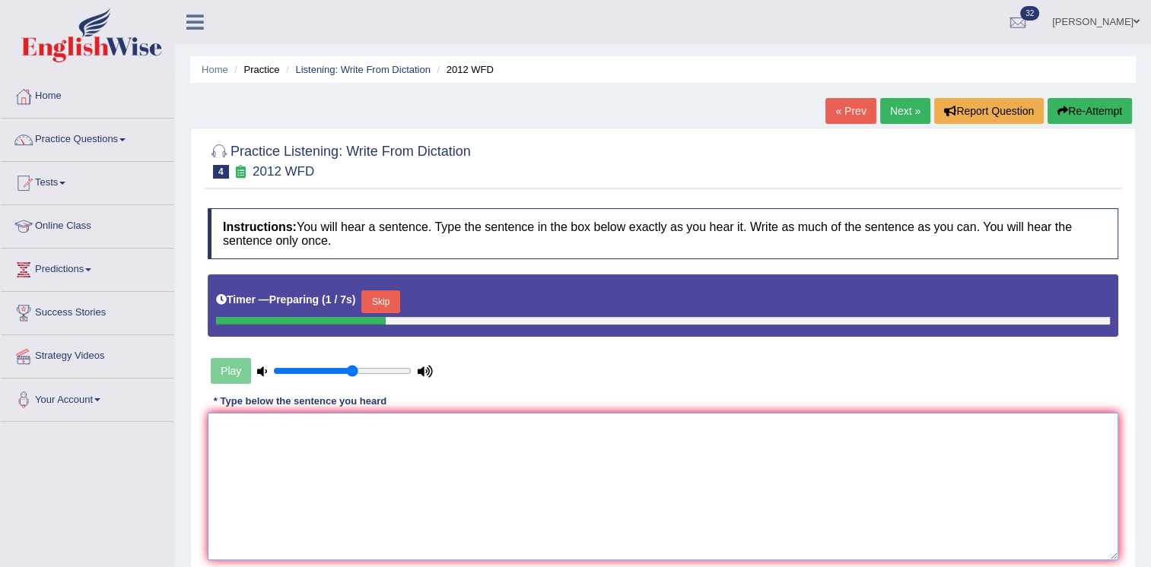
click at [703, 483] on textarea at bounding box center [663, 487] width 910 height 148
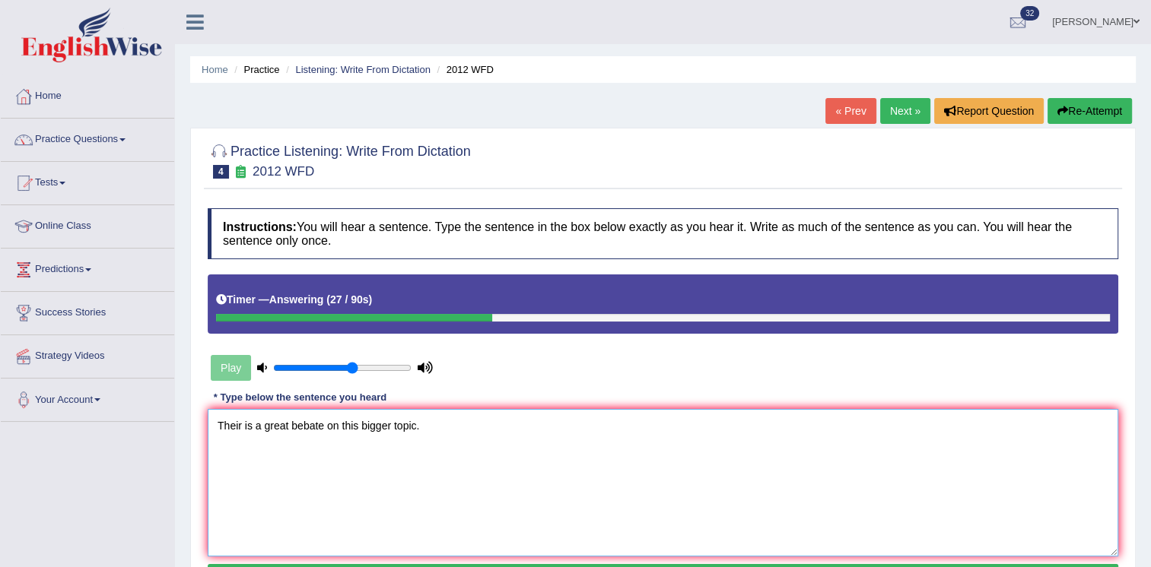
click at [243, 424] on textarea "Their is a great bebate on this bigger topic." at bounding box center [663, 483] width 910 height 148
click at [321, 421] on textarea "Their There is a great bebate on this bigger topic." at bounding box center [663, 483] width 910 height 148
type textarea "Their There is a great debate on this bigger topic."
click at [505, 379] on div "Instructions: You will hear a sentence. Type the sentence in the box below exac…" at bounding box center [663, 401] width 918 height 401
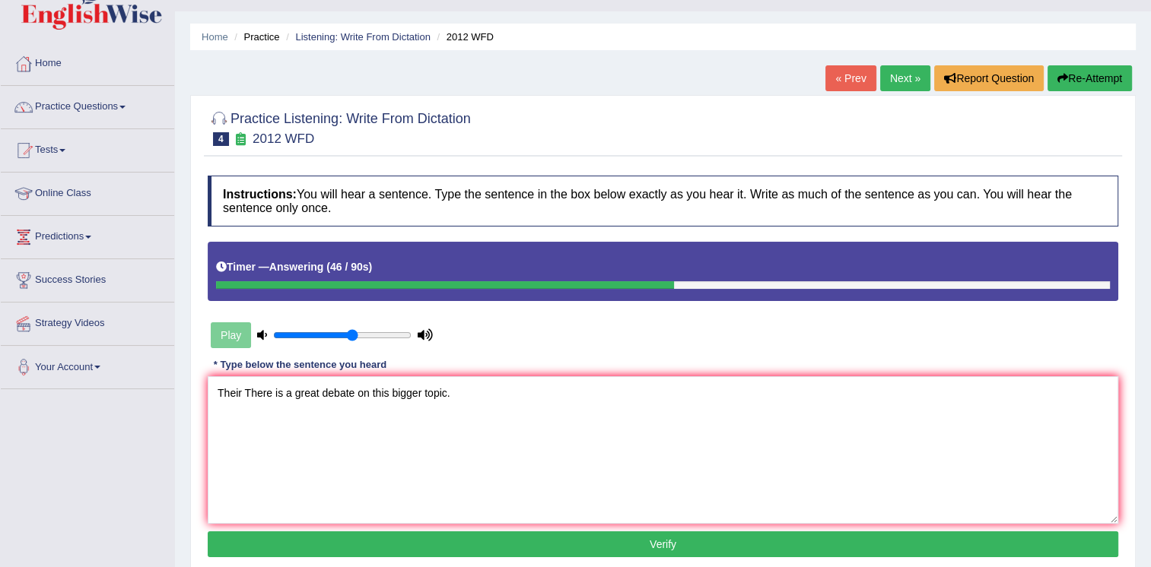
scroll to position [61, 0]
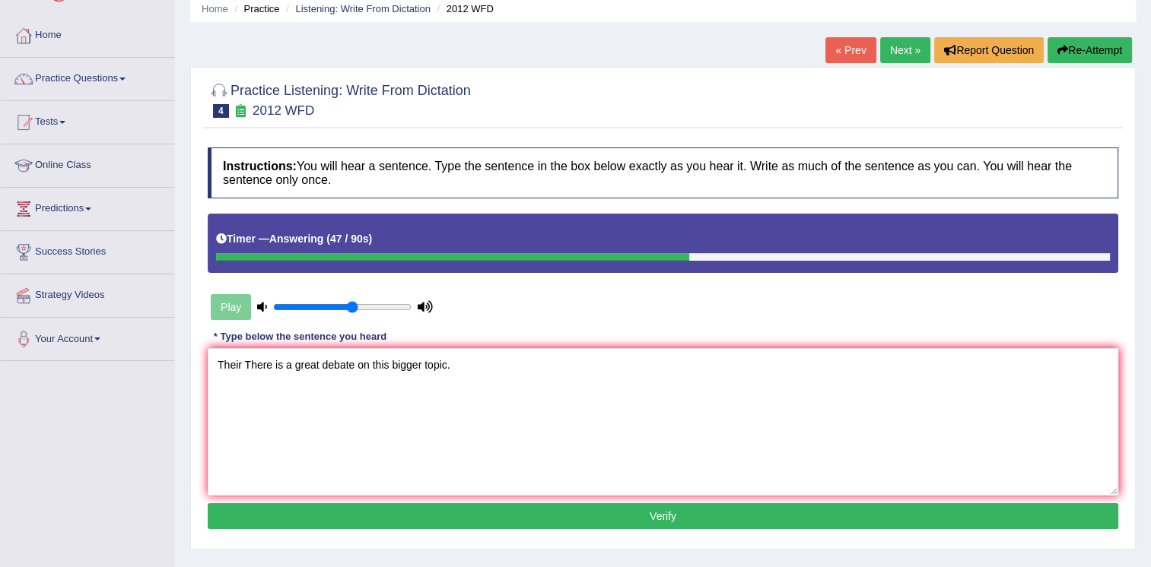
click at [514, 516] on button "Verify" at bounding box center [663, 516] width 910 height 26
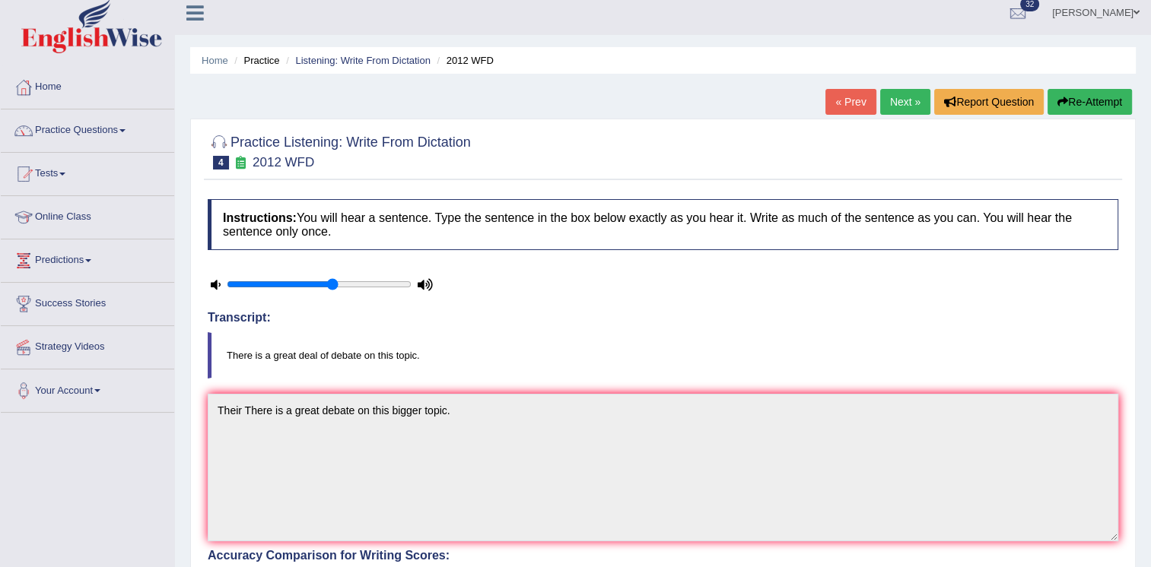
scroll to position [0, 0]
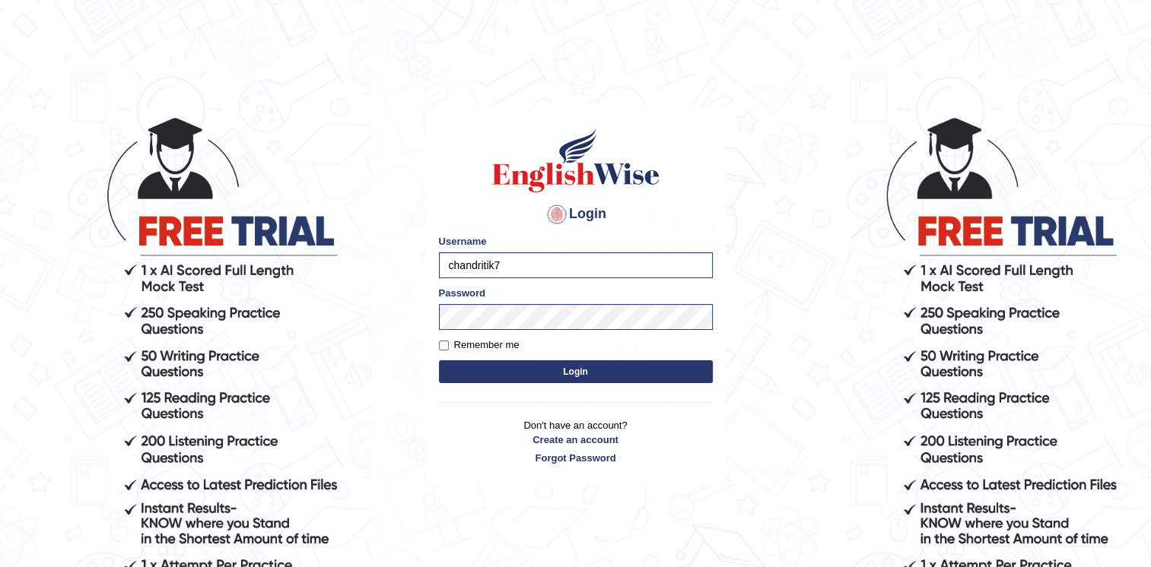
click at [499, 370] on button "Login" at bounding box center [576, 371] width 274 height 23
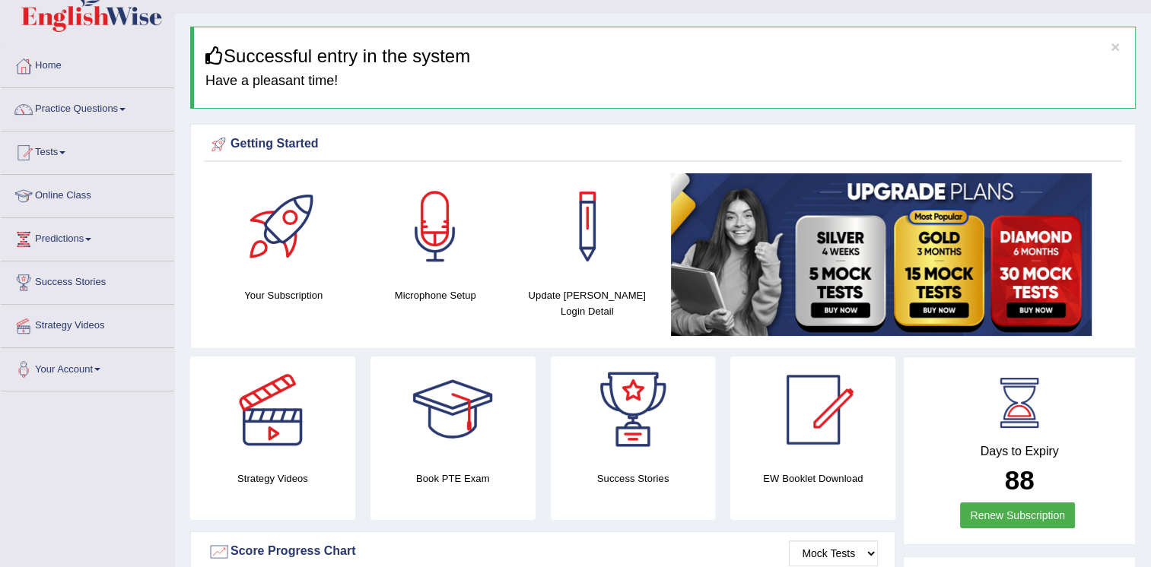
scroll to position [91, 0]
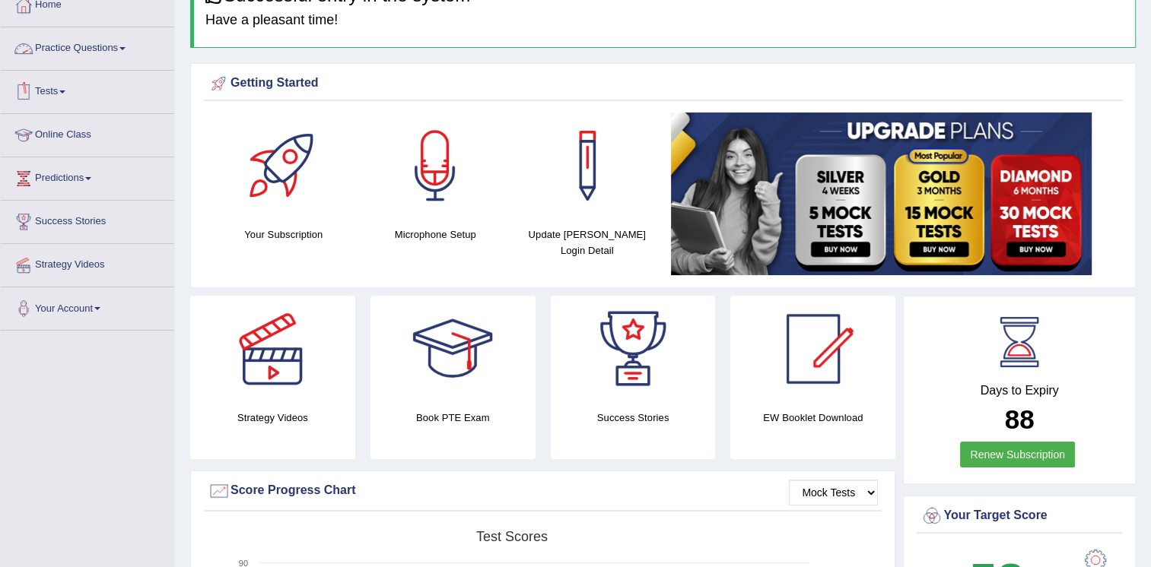
click at [94, 46] on link "Practice Questions" at bounding box center [87, 46] width 173 height 38
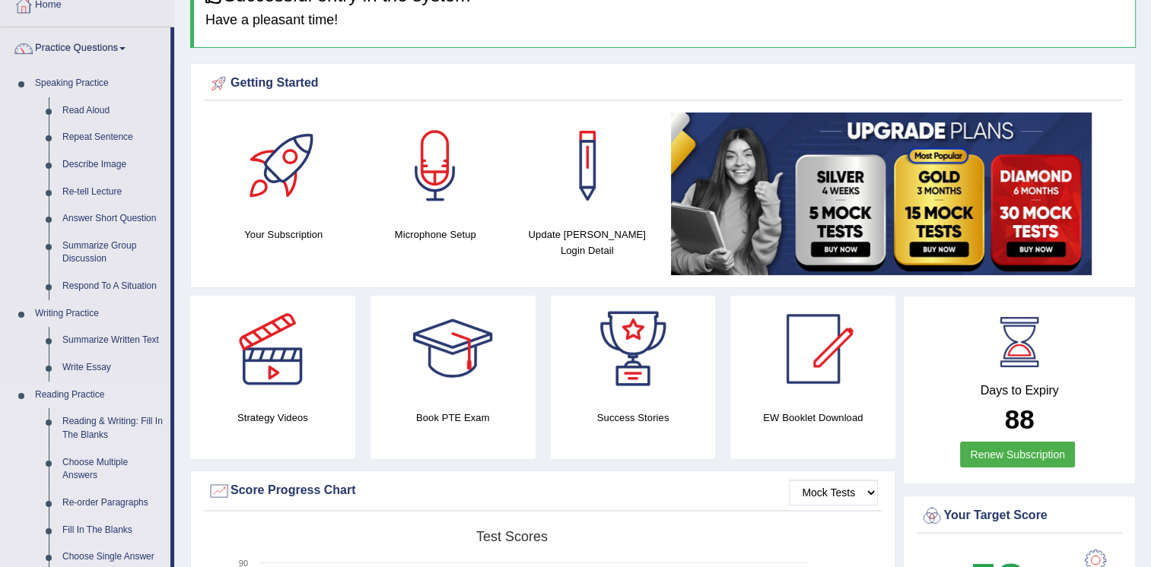
click at [2, 481] on li "Reading Practice Reading & Writing: Fill In The Blanks Choose Multiple Answers …" at bounding box center [86, 476] width 170 height 189
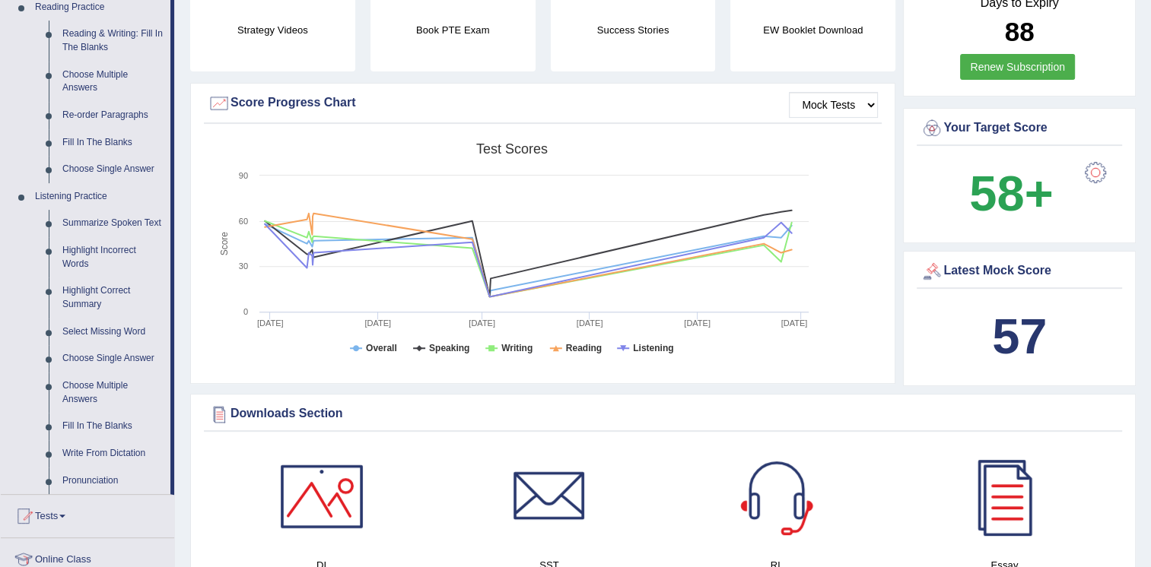
scroll to position [517, 0]
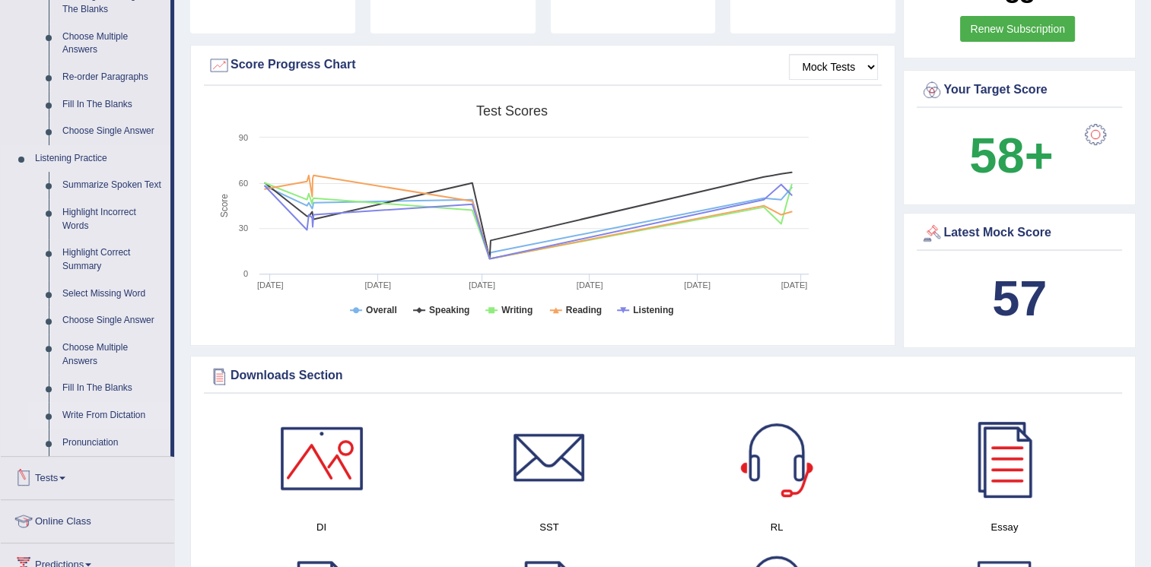
click at [90, 408] on link "Write From Dictation" at bounding box center [113, 415] width 115 height 27
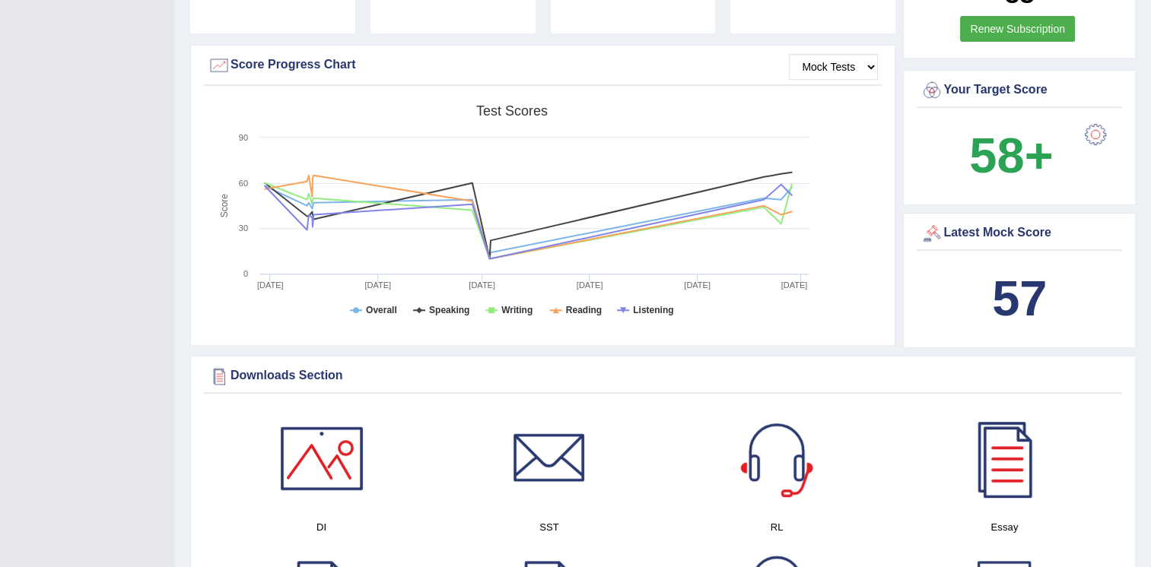
scroll to position [203, 0]
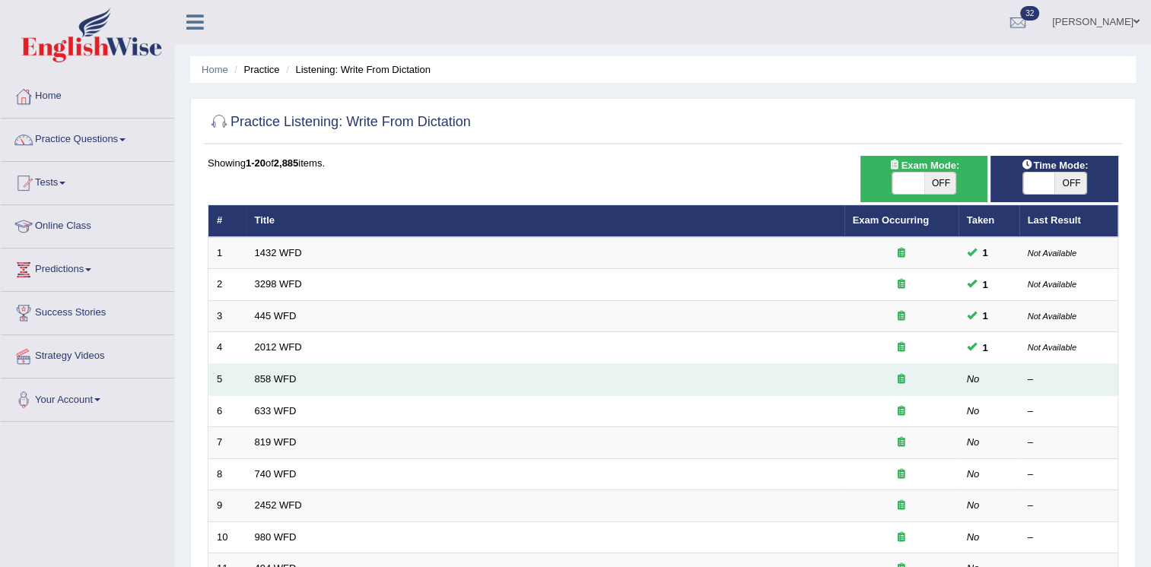
click at [240, 364] on td "5" at bounding box center [227, 380] width 38 height 32
click at [260, 374] on link "858 WFD" at bounding box center [276, 378] width 42 height 11
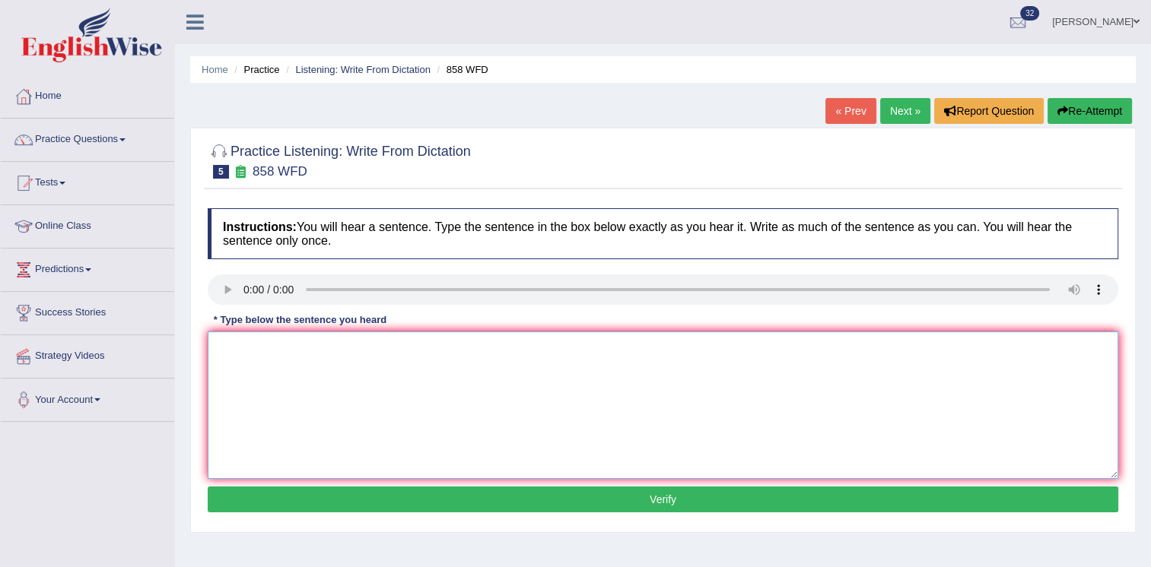
click at [325, 383] on textarea at bounding box center [663, 406] width 910 height 148
click at [776, 417] on textarea at bounding box center [663, 406] width 910 height 148
click at [81, 144] on link "Practice Questions" at bounding box center [87, 138] width 173 height 38
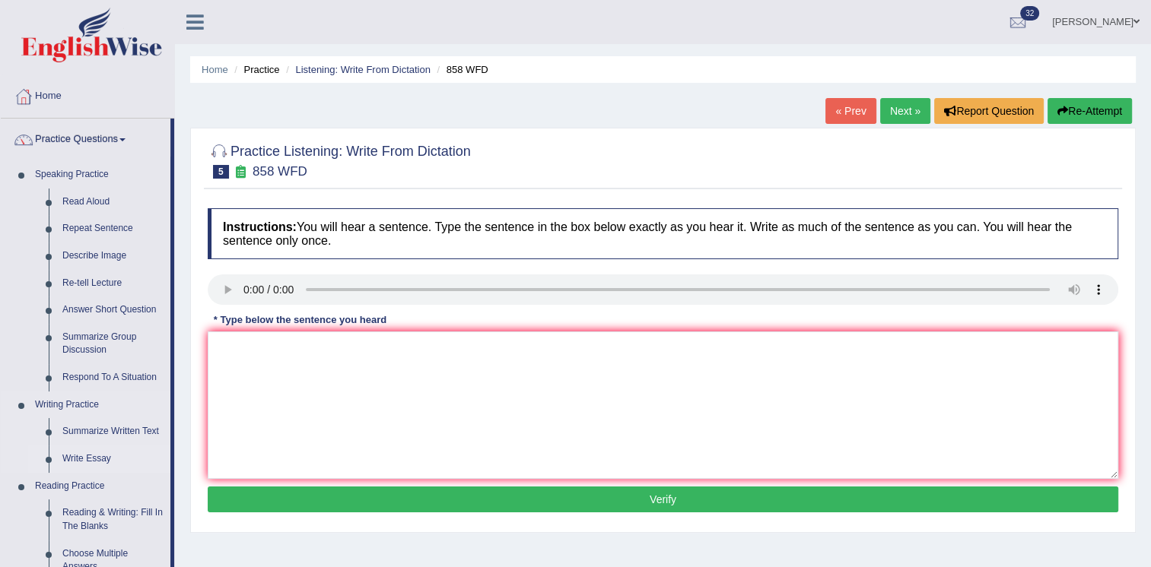
click at [87, 458] on link "Write Essay" at bounding box center [113, 459] width 115 height 27
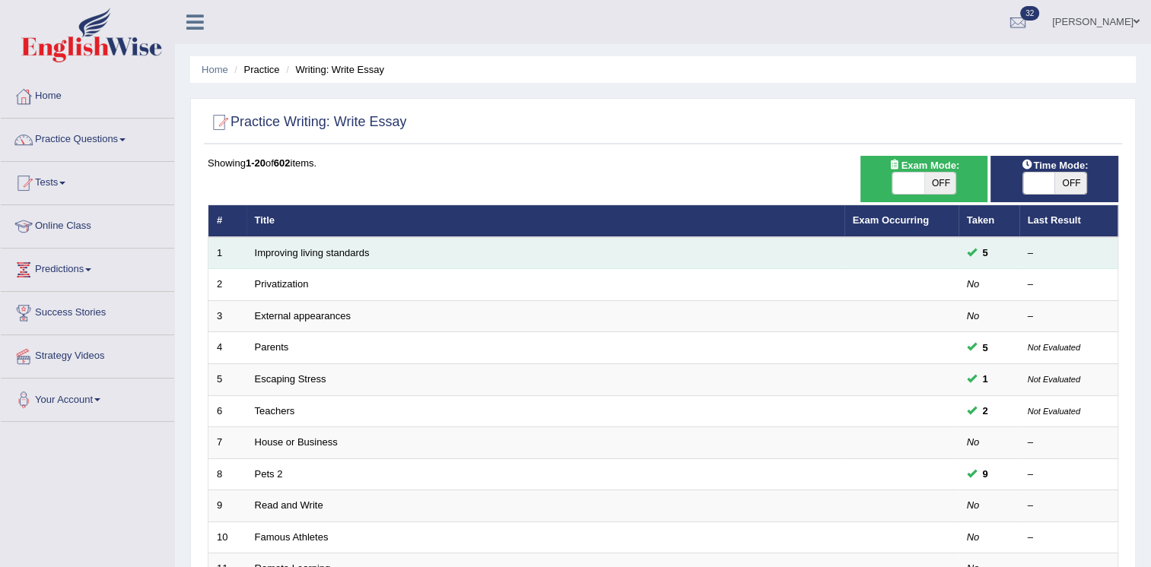
click at [373, 255] on td "Improving living standards" at bounding box center [545, 253] width 598 height 32
click at [333, 258] on td "Improving living standards" at bounding box center [545, 253] width 598 height 32
click at [338, 245] on td "Improving living standards" at bounding box center [545, 253] width 598 height 32
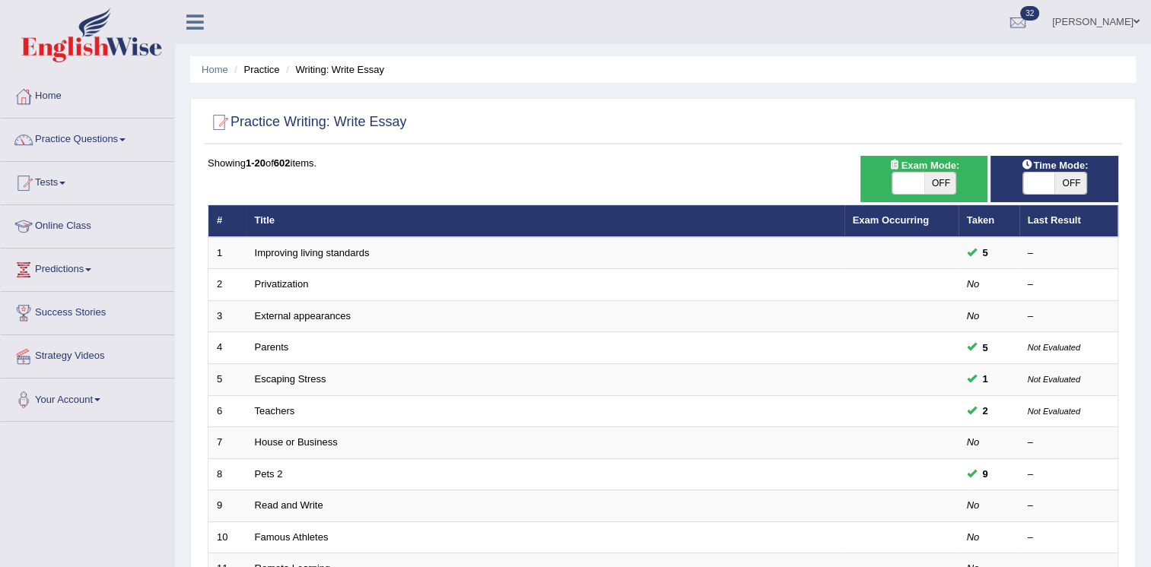
click at [942, 191] on span "OFF" at bounding box center [940, 183] width 32 height 21
checkbox input "true"
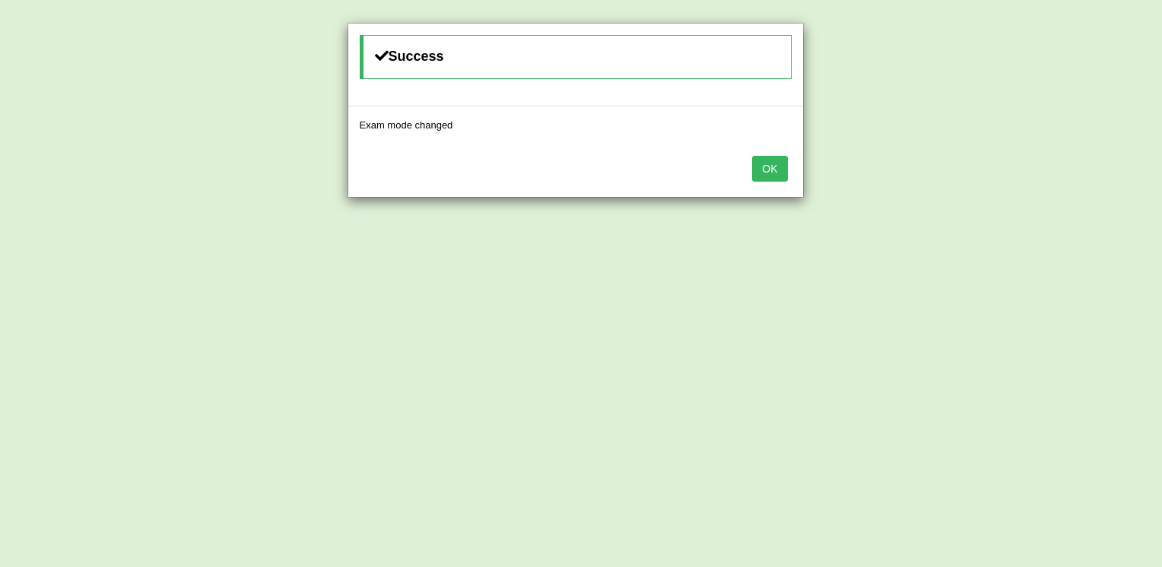
click at [752, 156] on button "OK" at bounding box center [769, 169] width 35 height 26
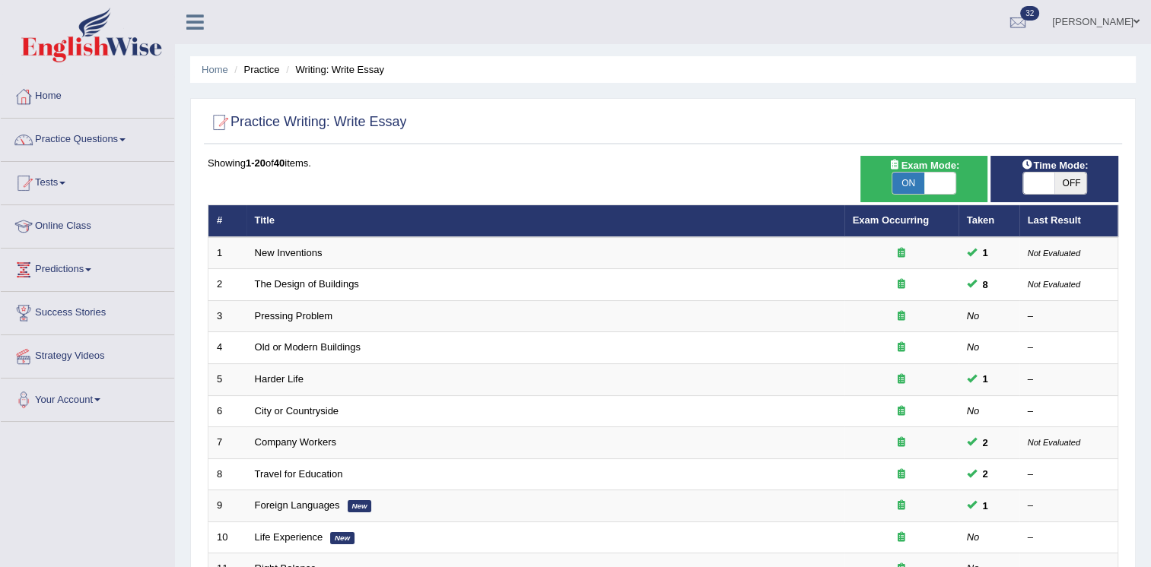
click at [1084, 175] on span "OFF" at bounding box center [1070, 183] width 32 height 21
checkbox input "true"
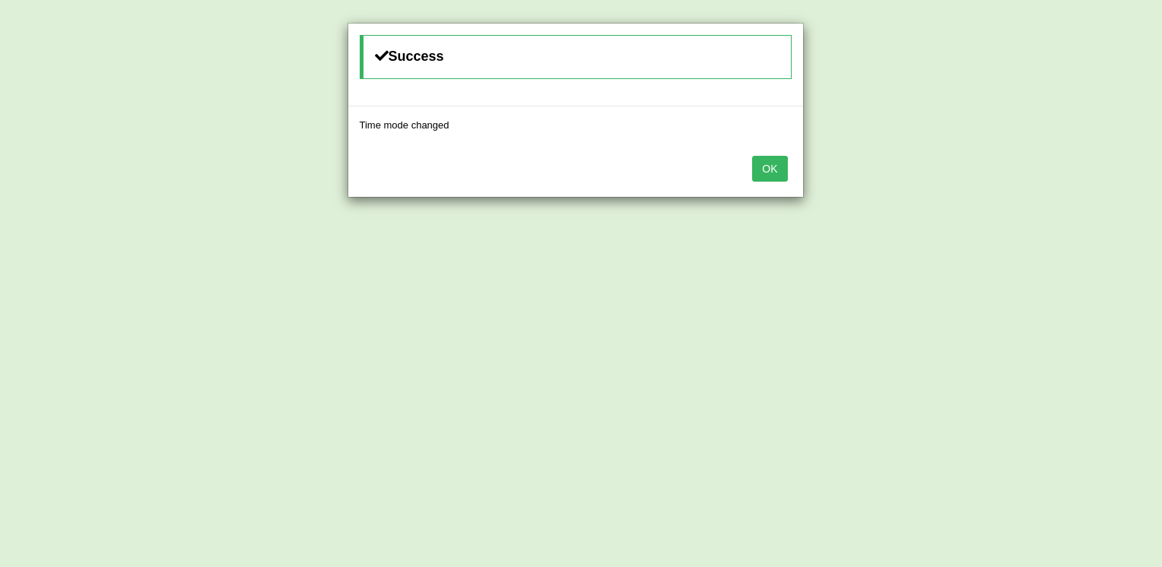
click at [752, 156] on button "OK" at bounding box center [769, 169] width 35 height 26
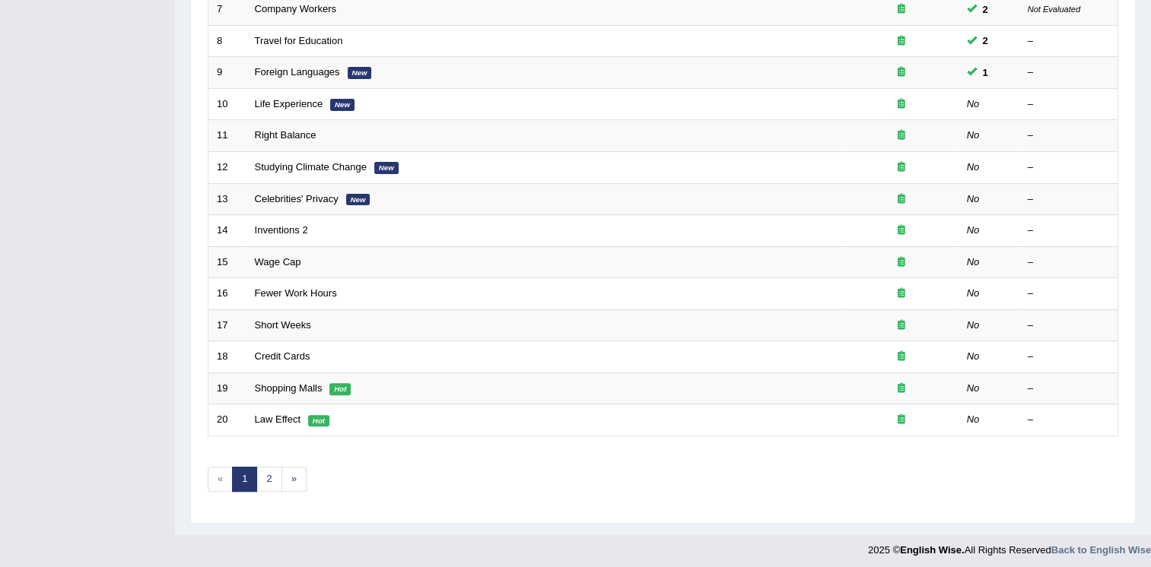
scroll to position [435, 0]
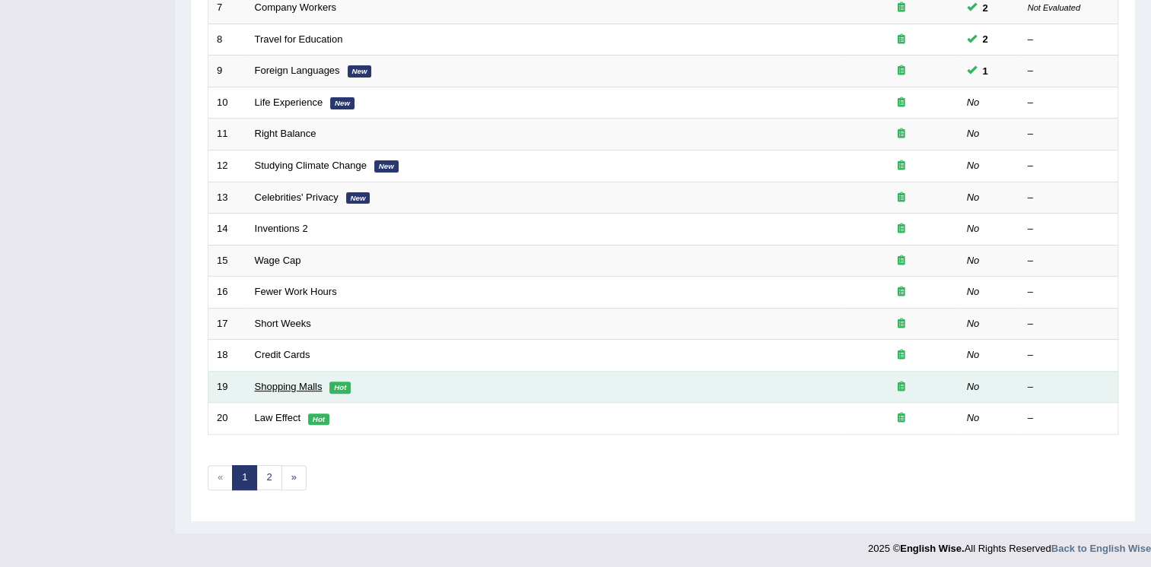
click at [300, 388] on link "Shopping Malls" at bounding box center [289, 386] width 68 height 11
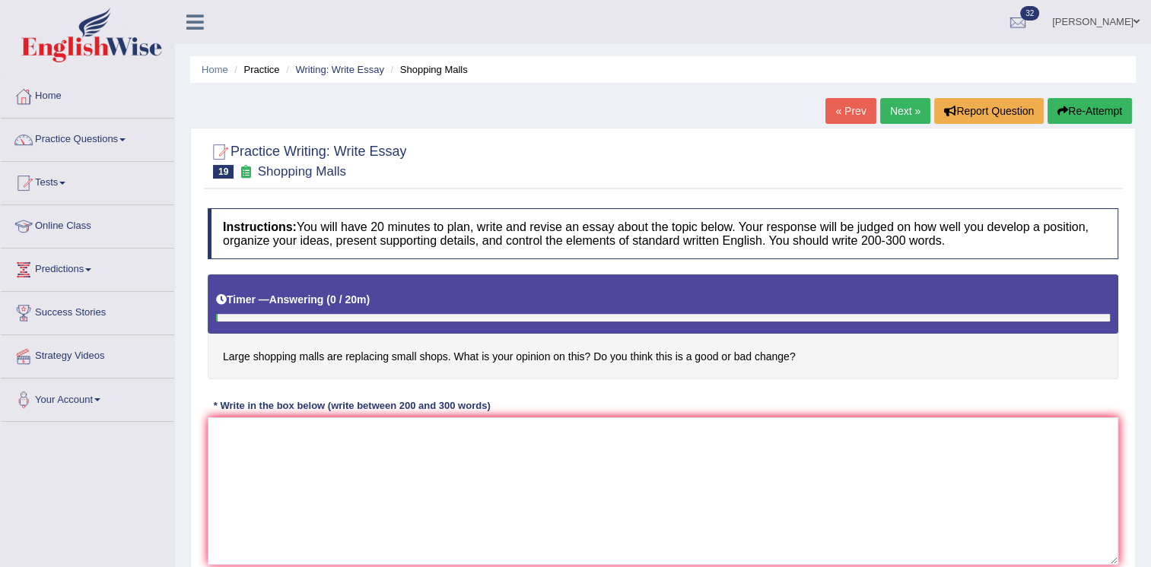
click at [368, 410] on div "* Write in the box below (write between 200 and 300 words)" at bounding box center [352, 405] width 288 height 14
click at [363, 436] on textarea at bounding box center [663, 491] width 910 height 148
type textarea "t"
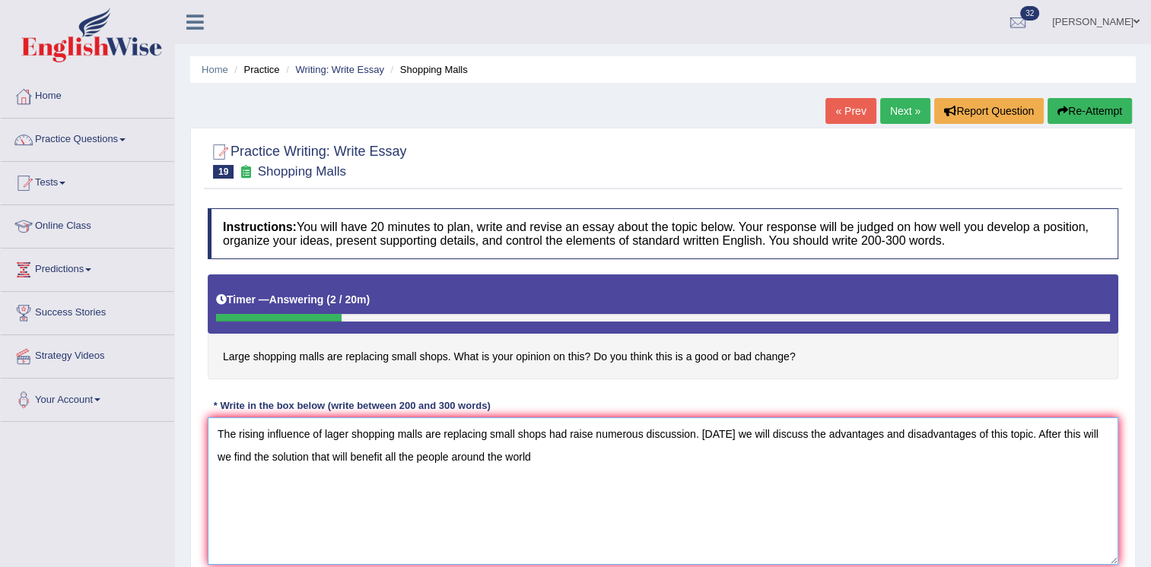
click at [594, 436] on textarea "The rising influence of lager shopping malls are replacing small shops had rais…" at bounding box center [663, 491] width 910 height 148
click at [570, 461] on textarea "The rising influence of lager shopping malls are replacing small shops had rais…" at bounding box center [663, 491] width 910 height 148
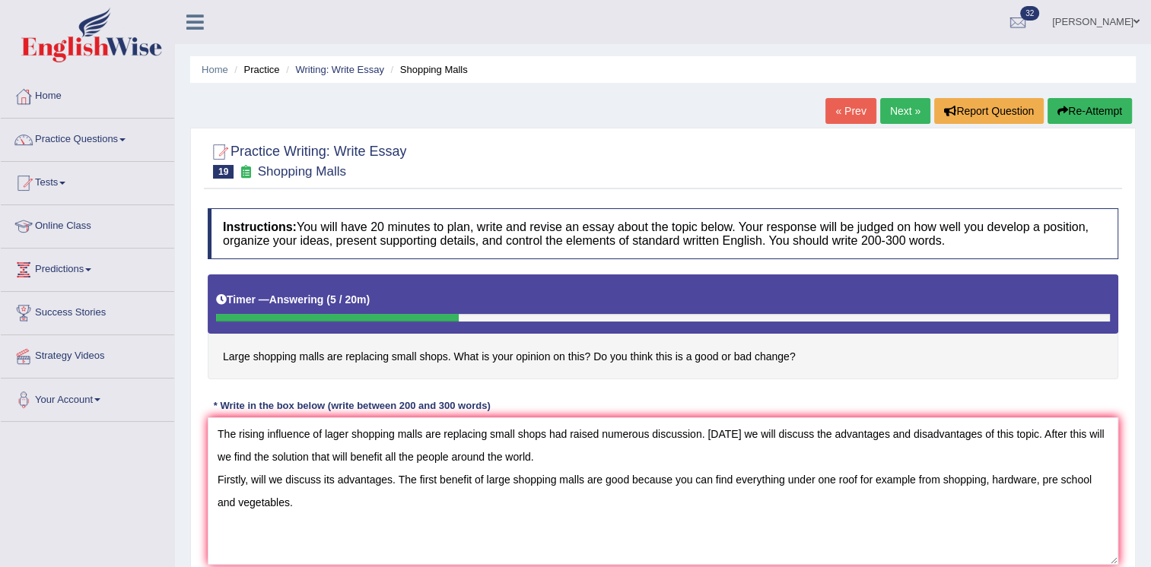
click at [966, 402] on div "Instructions: You will have 20 minutes to plan, write and revise an essay about…" at bounding box center [663, 392] width 918 height 383
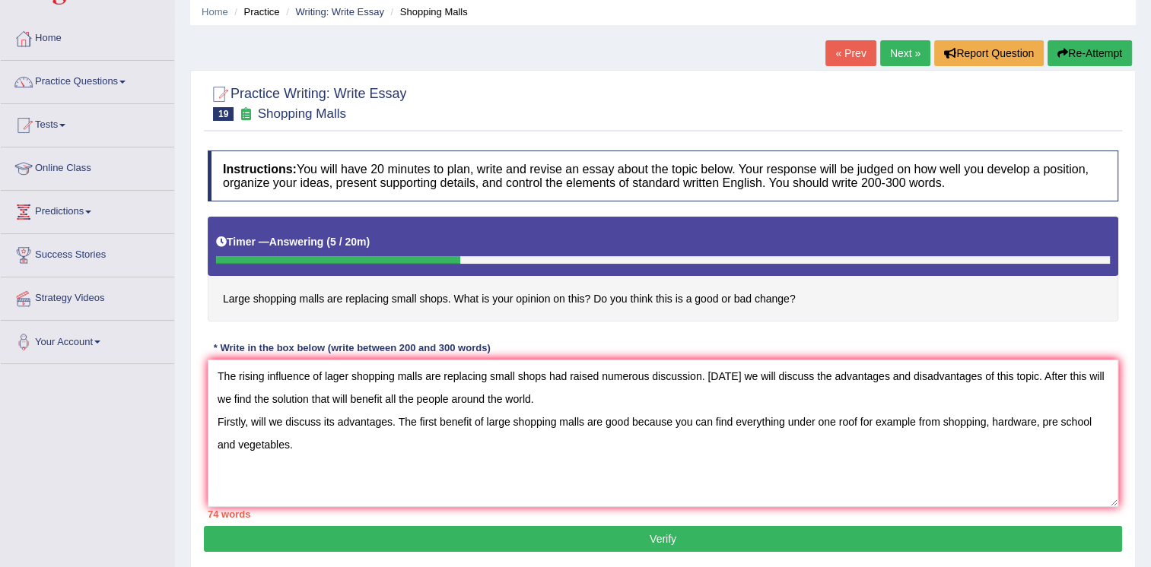
scroll to position [61, 0]
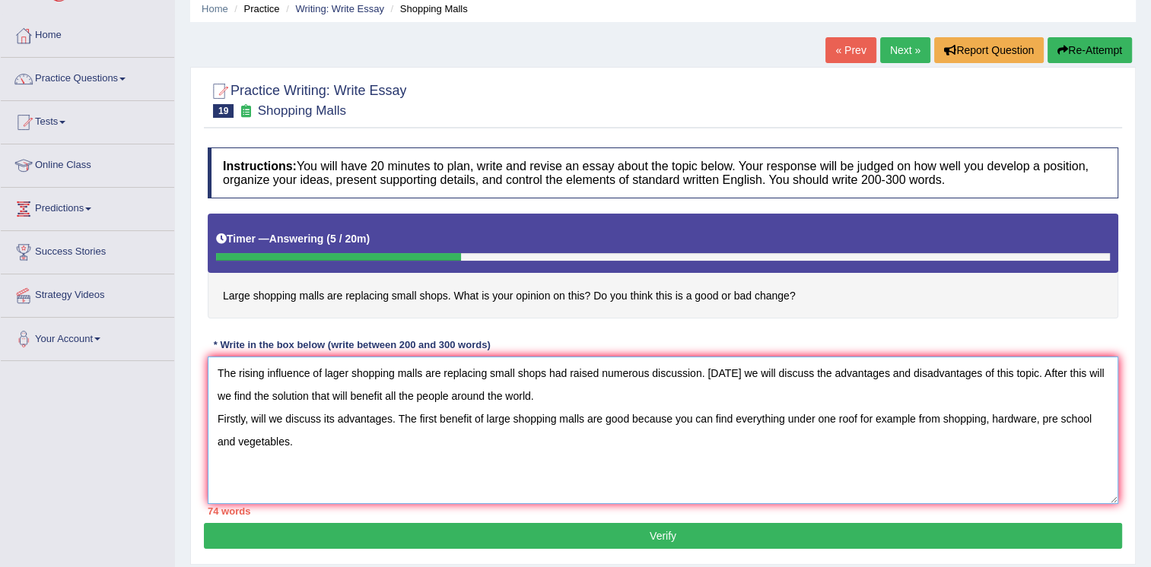
click at [408, 453] on textarea "The rising influence of lager shopping malls are replacing small shops had rais…" at bounding box center [663, 431] width 910 height 148
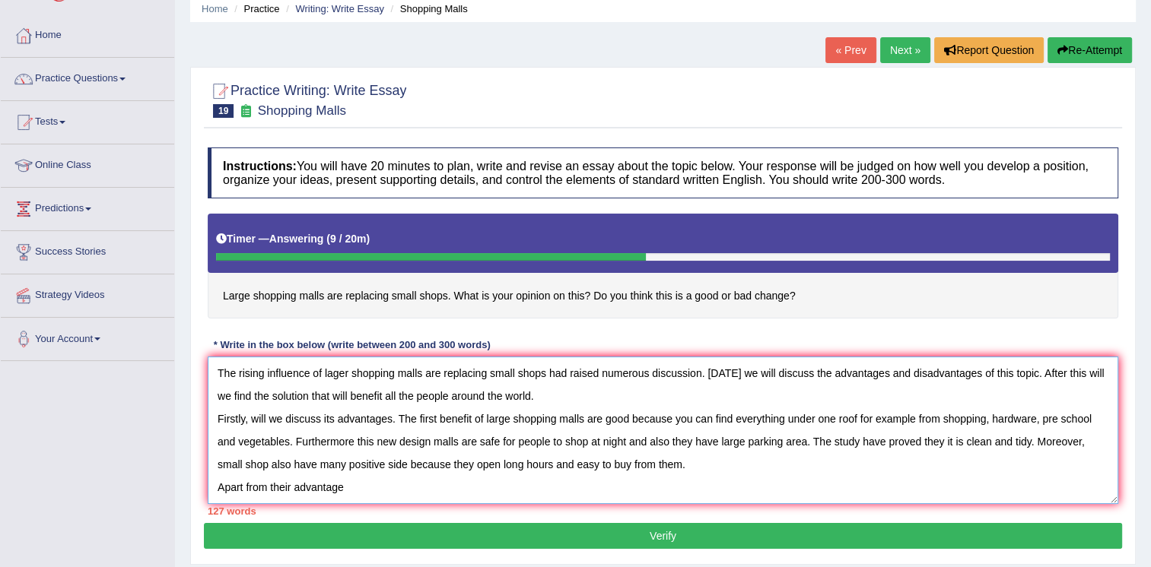
click at [443, 483] on textarea "The rising influence of lager shopping malls are replacing small shops had rais…" at bounding box center [663, 431] width 910 height 148
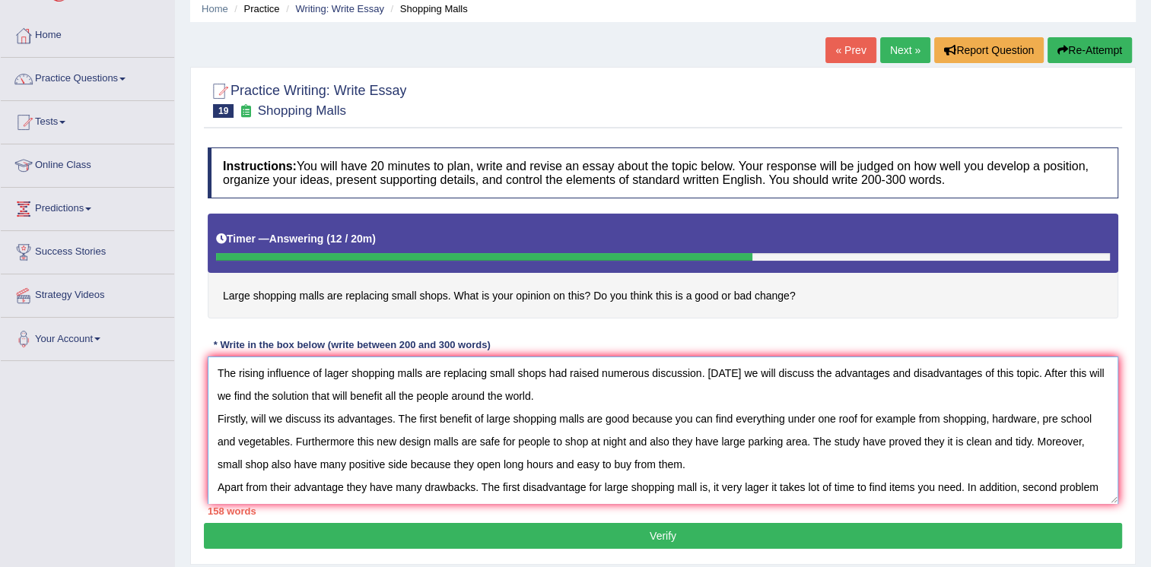
scroll to position [13, 0]
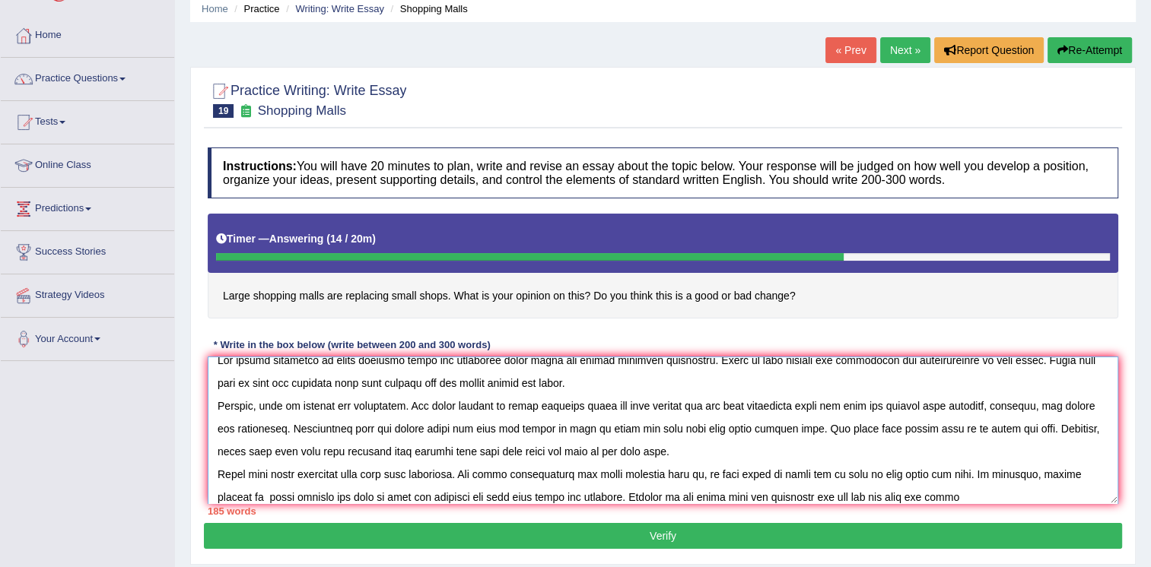
click at [933, 424] on textarea at bounding box center [663, 431] width 910 height 148
click at [913, 425] on textarea at bounding box center [663, 431] width 910 height 148
click at [956, 427] on textarea at bounding box center [663, 431] width 910 height 148
click at [770, 471] on textarea at bounding box center [663, 431] width 910 height 148
click at [827, 496] on textarea at bounding box center [663, 431] width 910 height 148
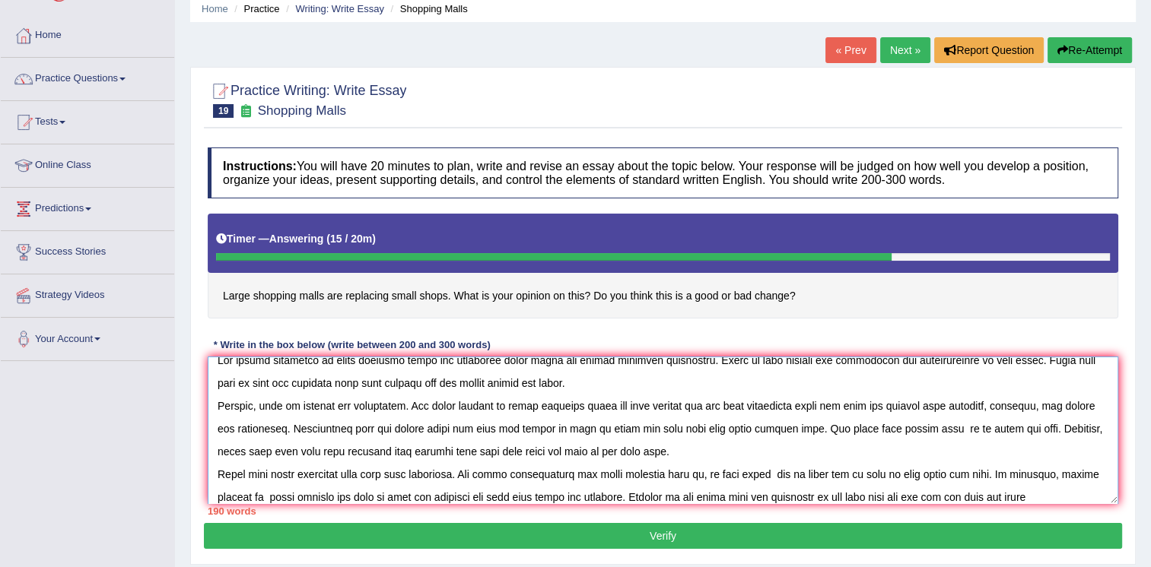
click at [1052, 497] on textarea at bounding box center [663, 431] width 910 height 148
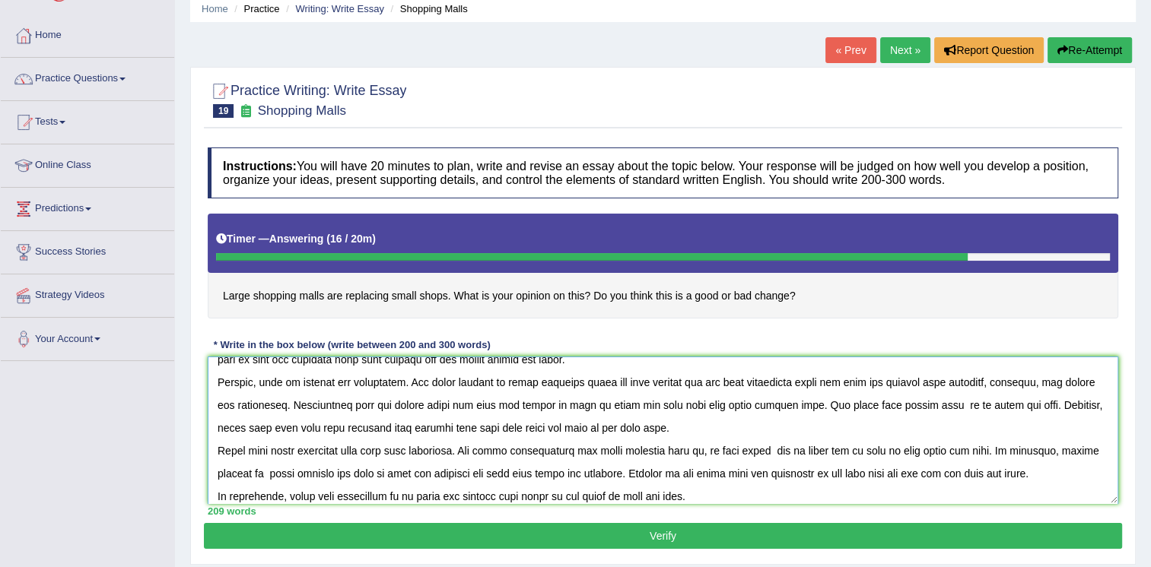
click at [1060, 468] on textarea at bounding box center [663, 431] width 910 height 148
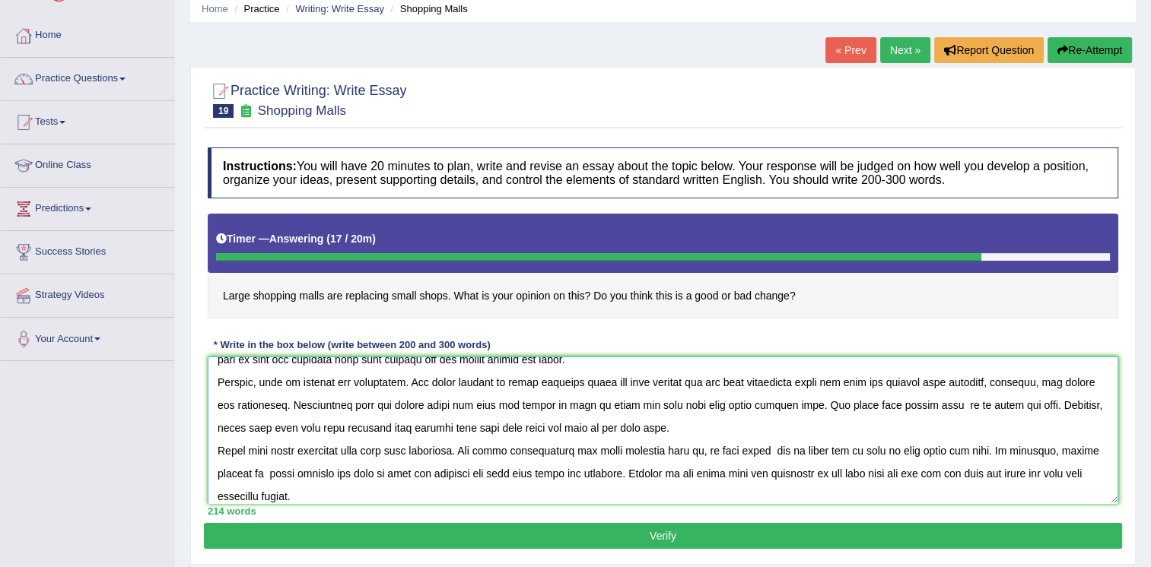
scroll to position [59, 0]
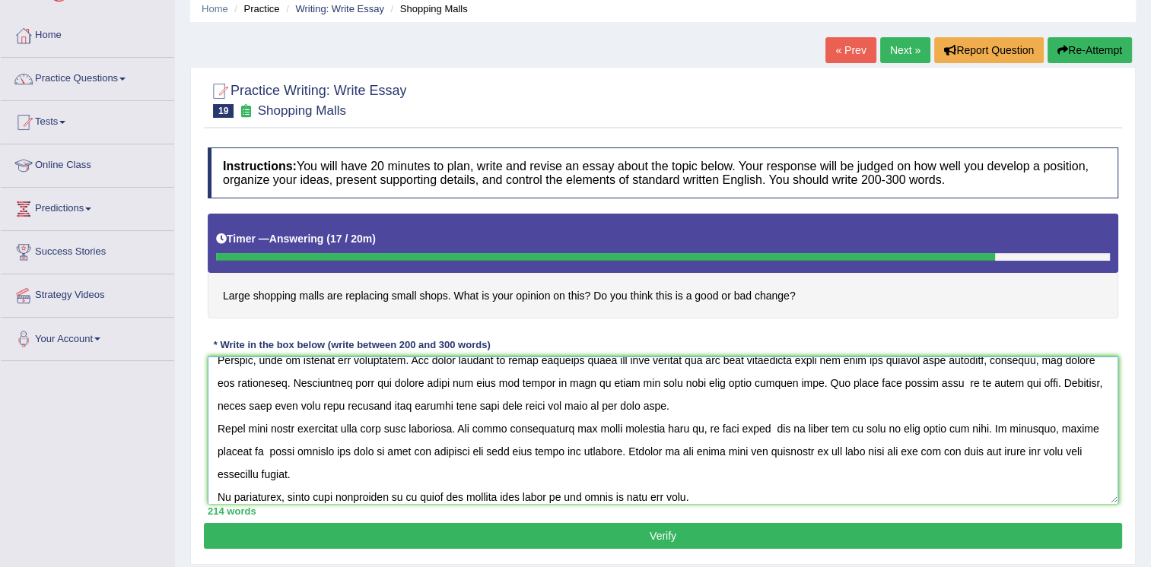
click at [446, 489] on textarea at bounding box center [663, 431] width 910 height 148
type textarea "The rising influence of lager shopping malls are replacing small shops had rais…"
click at [578, 535] on button "Verify" at bounding box center [663, 536] width 918 height 26
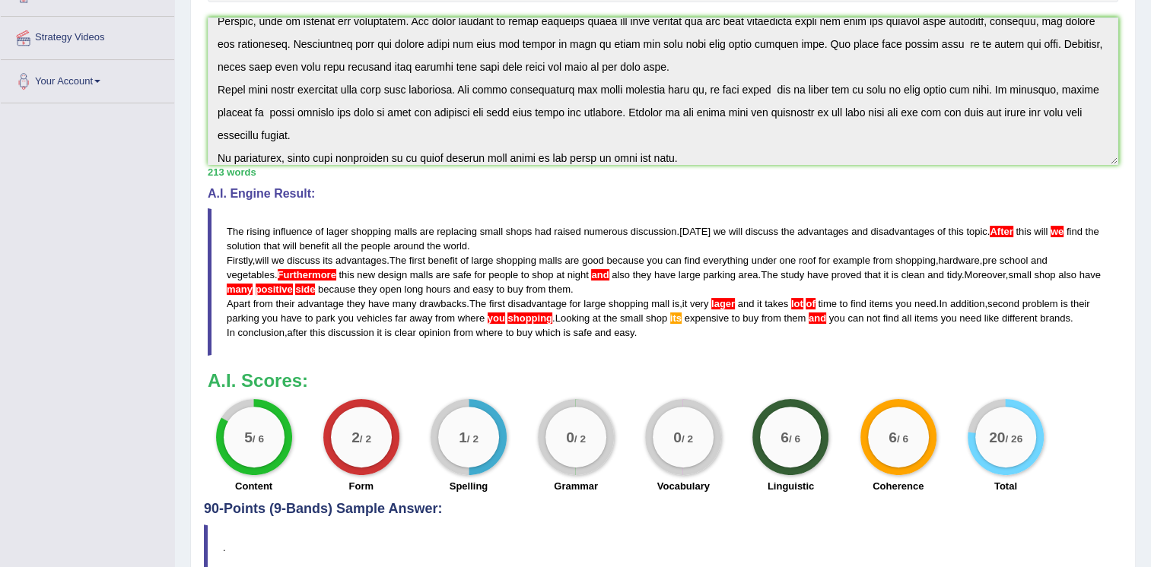
scroll to position [335, 0]
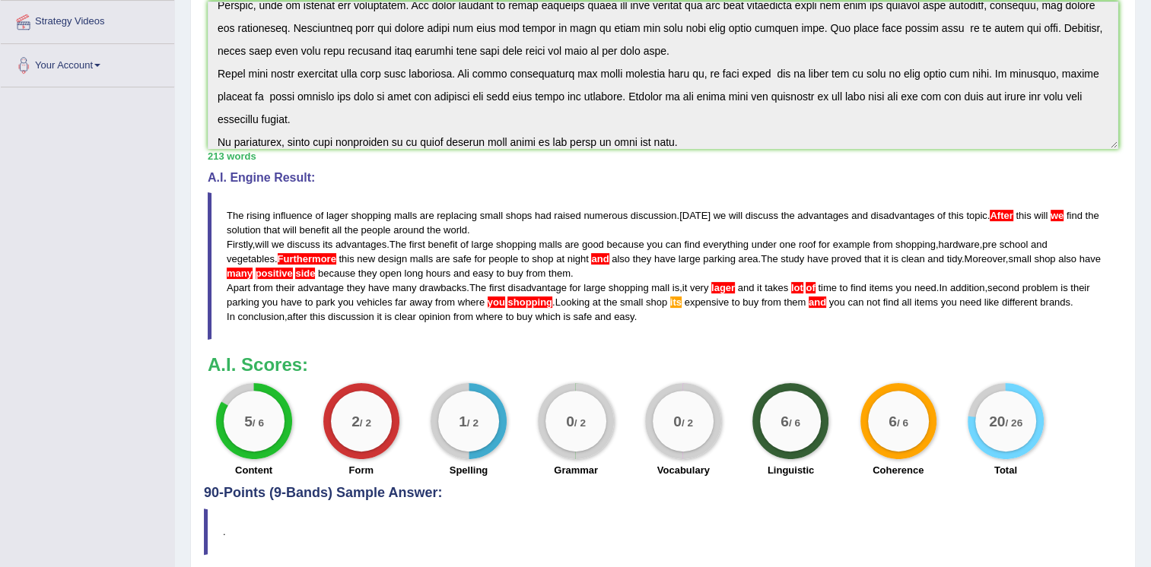
click at [672, 300] on span "its" at bounding box center [675, 302] width 11 height 11
drag, startPoint x: 229, startPoint y: 208, endPoint x: 259, endPoint y: 221, distance: 33.0
click at [277, 230] on blockquote "The rising influence of lager shopping malls are replacing small shops had rais…" at bounding box center [663, 266] width 910 height 148
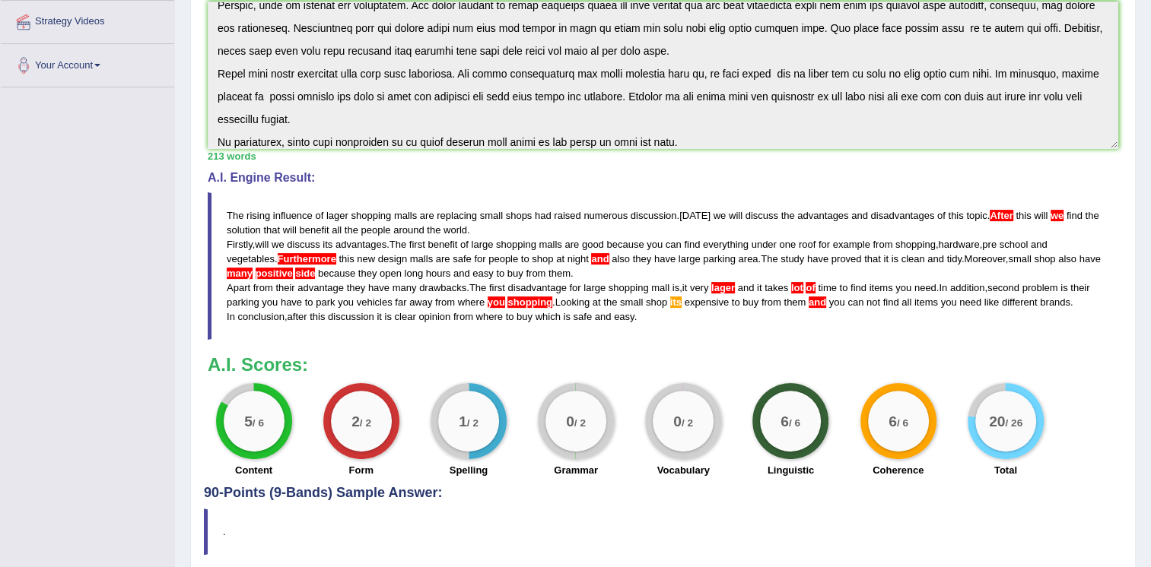
click at [225, 206] on blockquote "The rising influence of lager shopping malls are replacing small shops had rais…" at bounding box center [663, 266] width 910 height 148
drag, startPoint x: 225, startPoint y: 206, endPoint x: 241, endPoint y: 216, distance: 18.8
click at [241, 216] on blockquote "The rising influence of lager shopping malls are replacing small shops had rais…" at bounding box center [663, 266] width 910 height 148
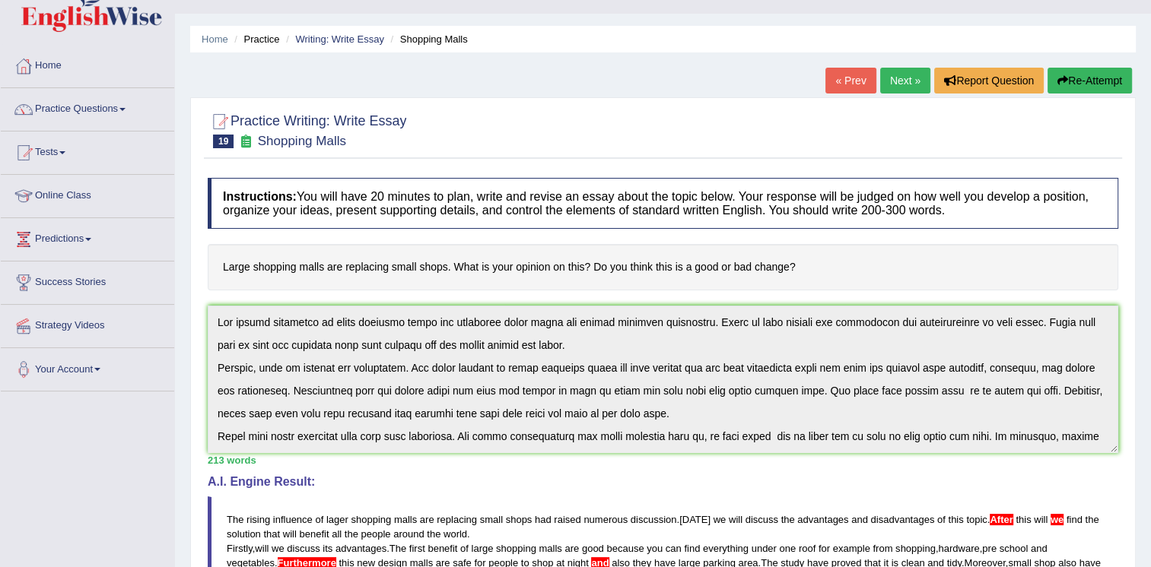
scroll to position [68, 0]
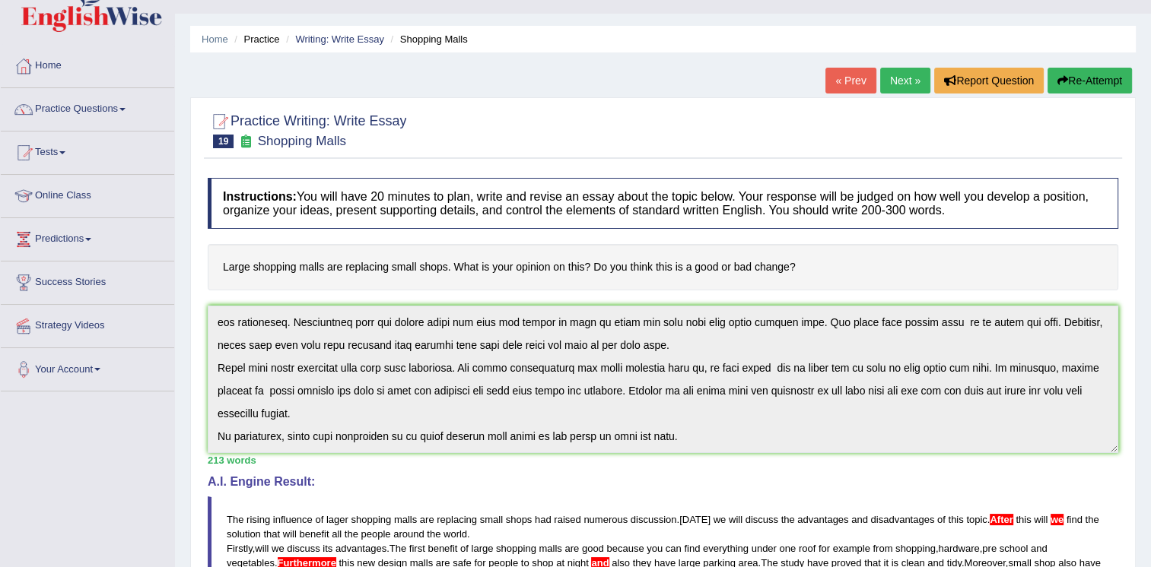
click at [830, 467] on div "Instructions: You will have 20 minutes to plan, write and revise an essay about…" at bounding box center [663, 480] width 918 height 620
click at [1073, 81] on button "Re-Attempt" at bounding box center [1089, 81] width 84 height 26
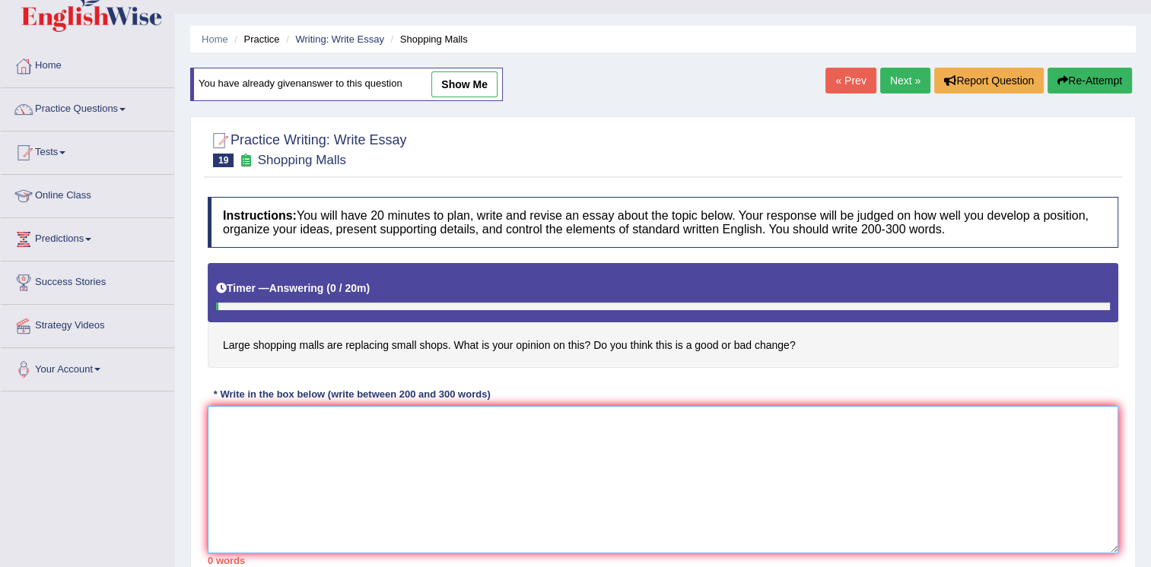
paste textarea "The rising influence of lager shopping malls are replacing small shops had rais…"
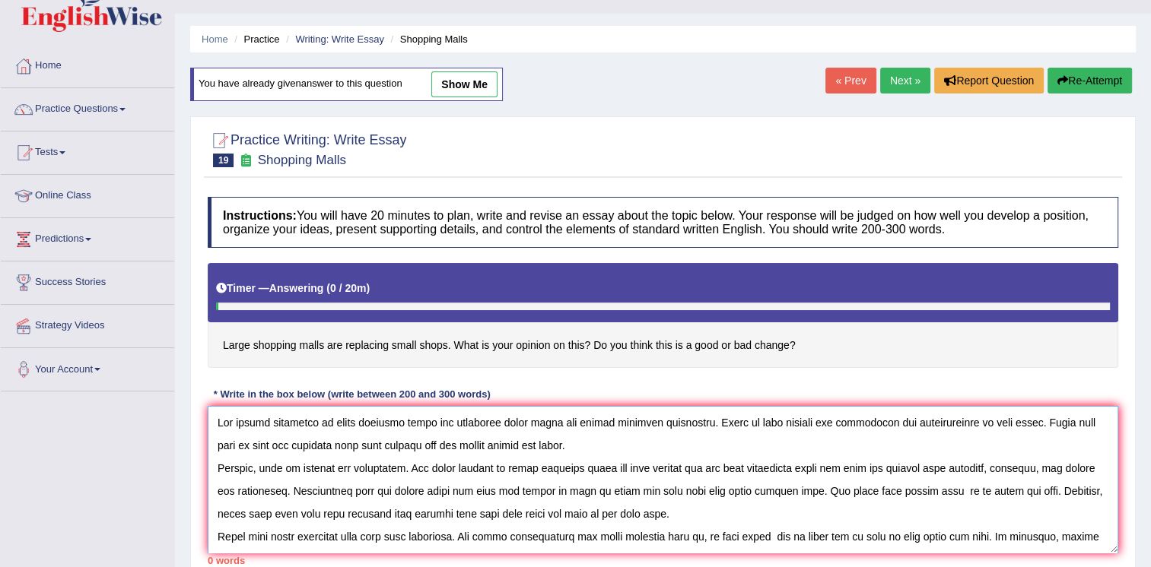
scroll to position [59, 0]
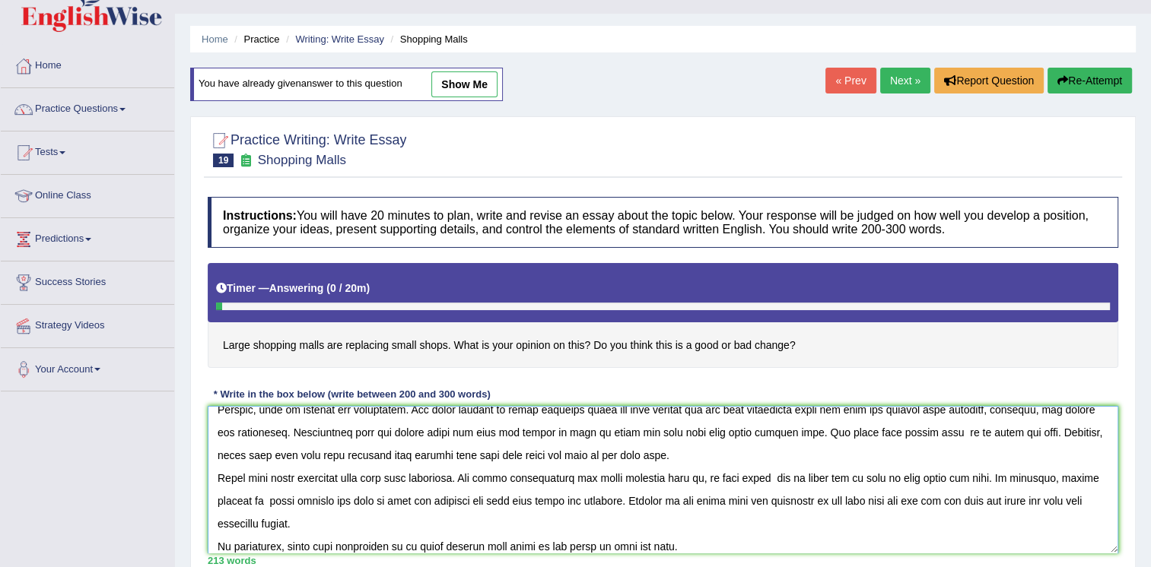
click at [773, 494] on textarea at bounding box center [663, 480] width 910 height 148
click at [846, 526] on textarea at bounding box center [663, 480] width 910 height 148
type textarea "The rising influence of lager shopping malls are replacing small shops had rais…"
click at [960, 367] on h4 "Large shopping malls are replacing small shops. What is your opinion on this? D…" at bounding box center [663, 315] width 910 height 105
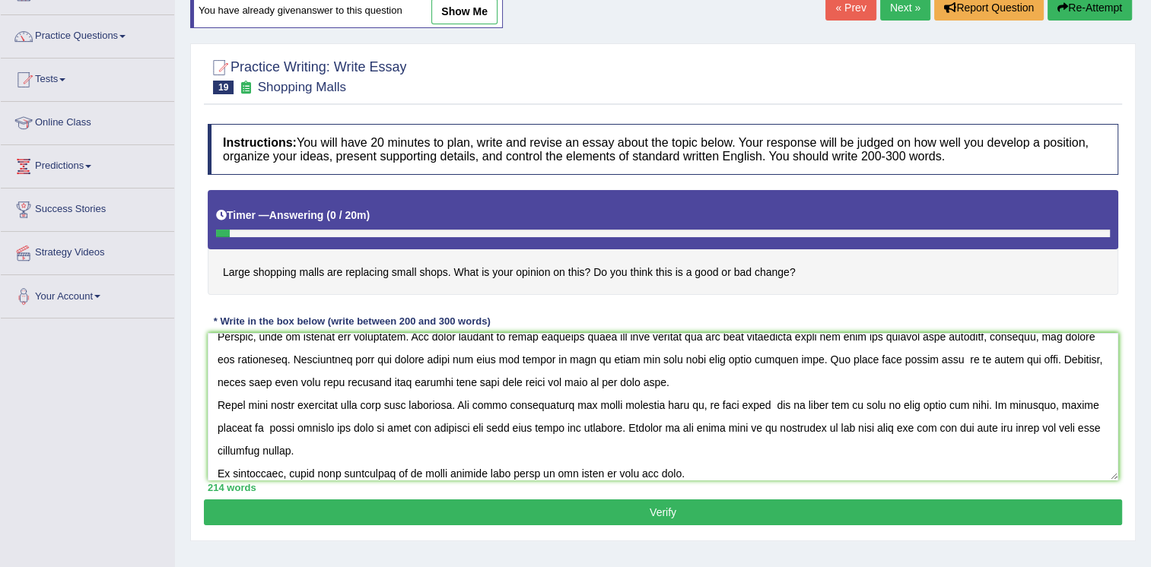
scroll to position [122, 0]
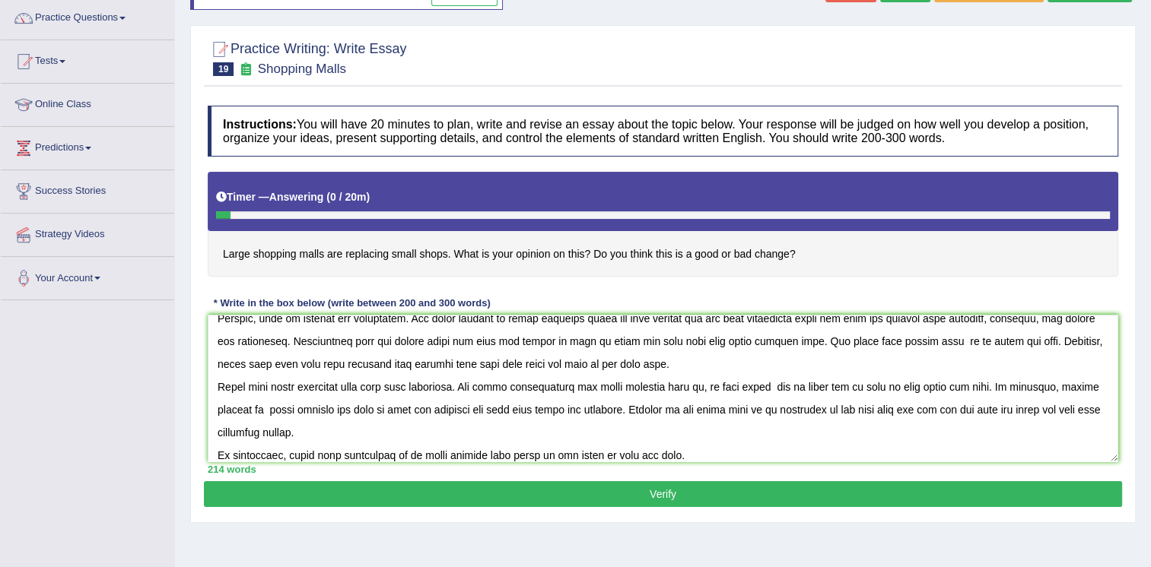
click at [891, 483] on button "Verify" at bounding box center [663, 494] width 918 height 26
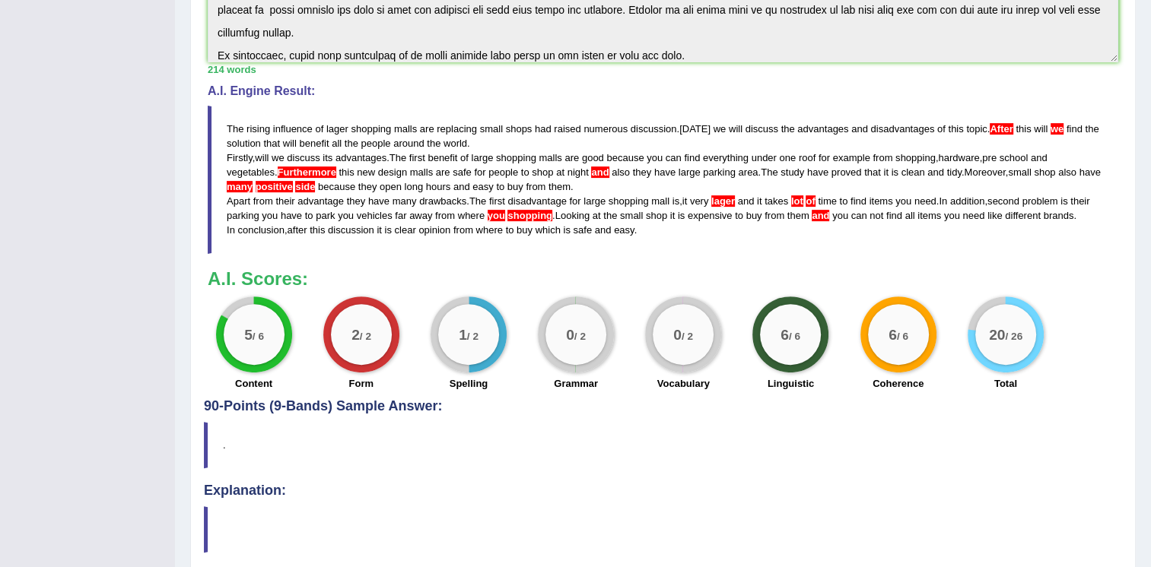
scroll to position [426, 0]
